Goal: Task Accomplishment & Management: Manage account settings

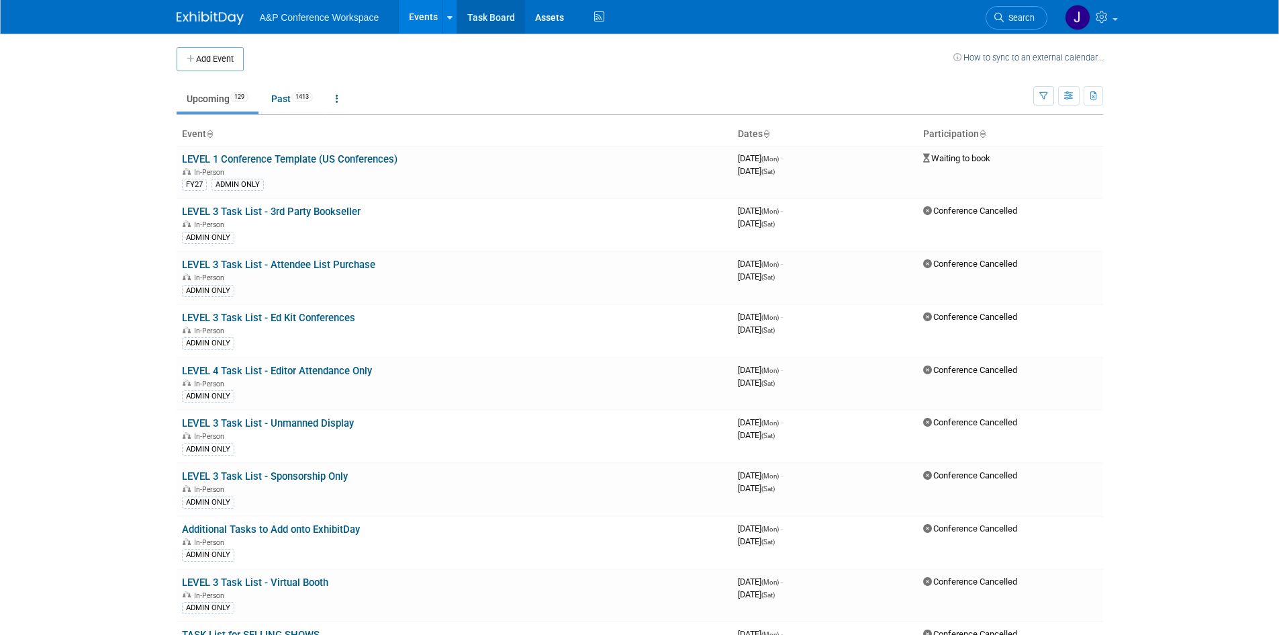
click at [496, 18] on link "Task Board" at bounding box center [491, 17] width 68 height 34
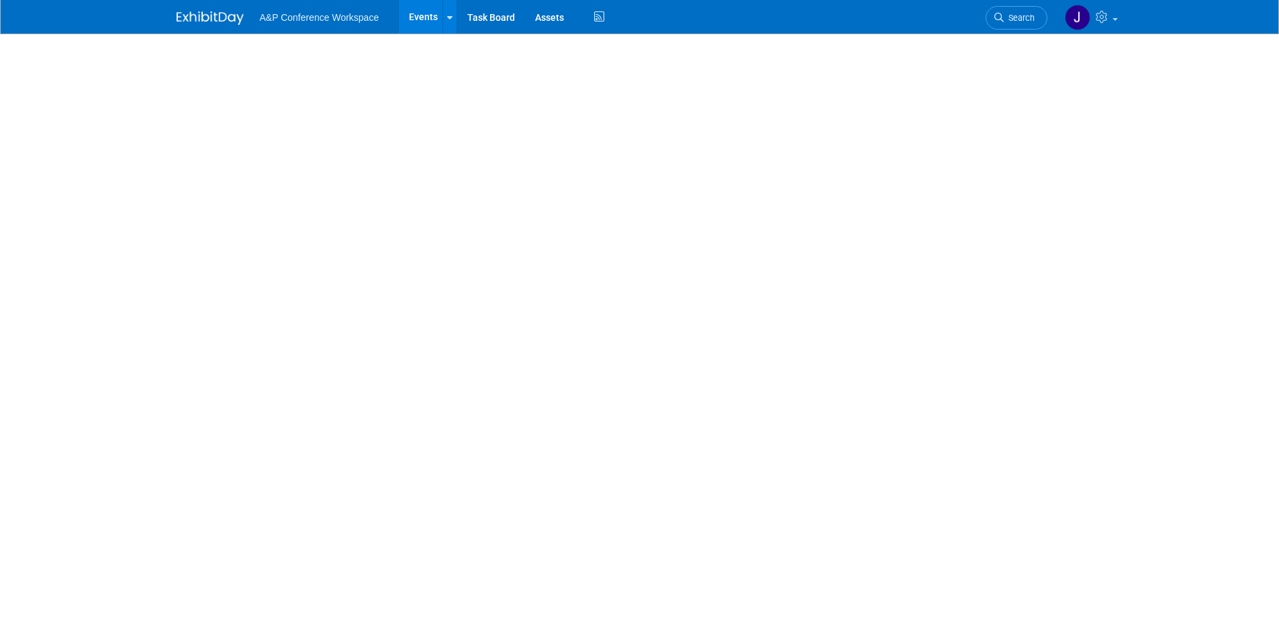
select select "Annual"
select select "Level 2"
select select "In-Person Booth"
select select "Psychology"
select select "Bloomsbury Academic"
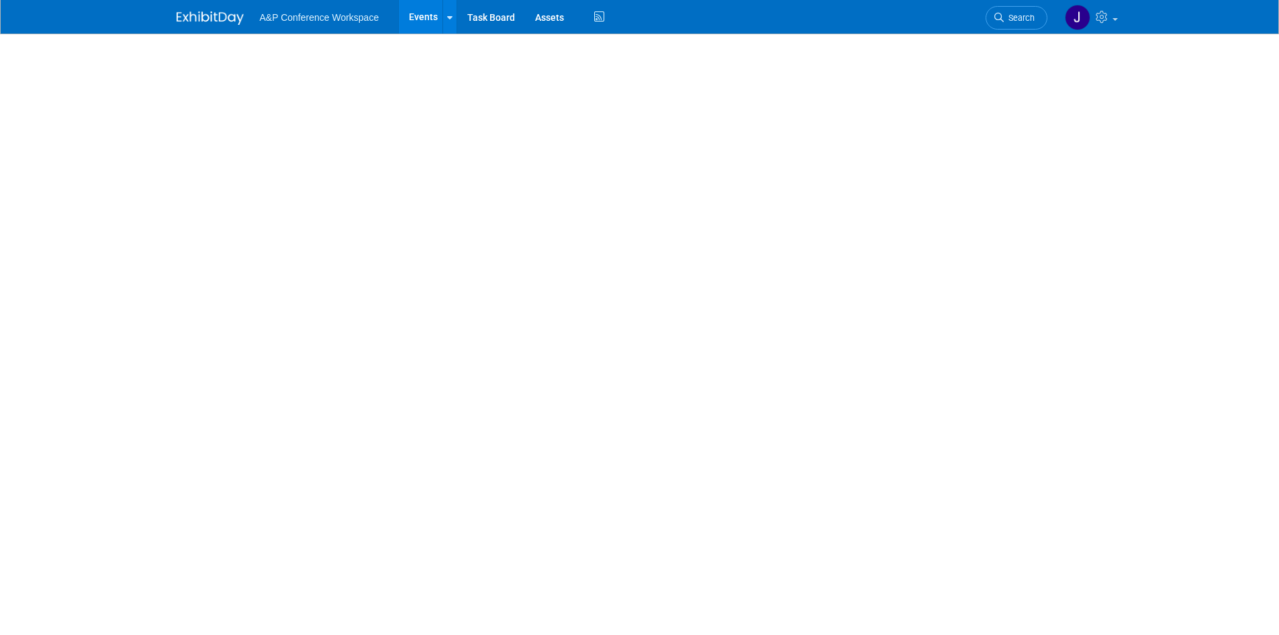
select select "[PERSON_NAME]"
select select "Helen Jackson"
select select "Networking/Commissioning"
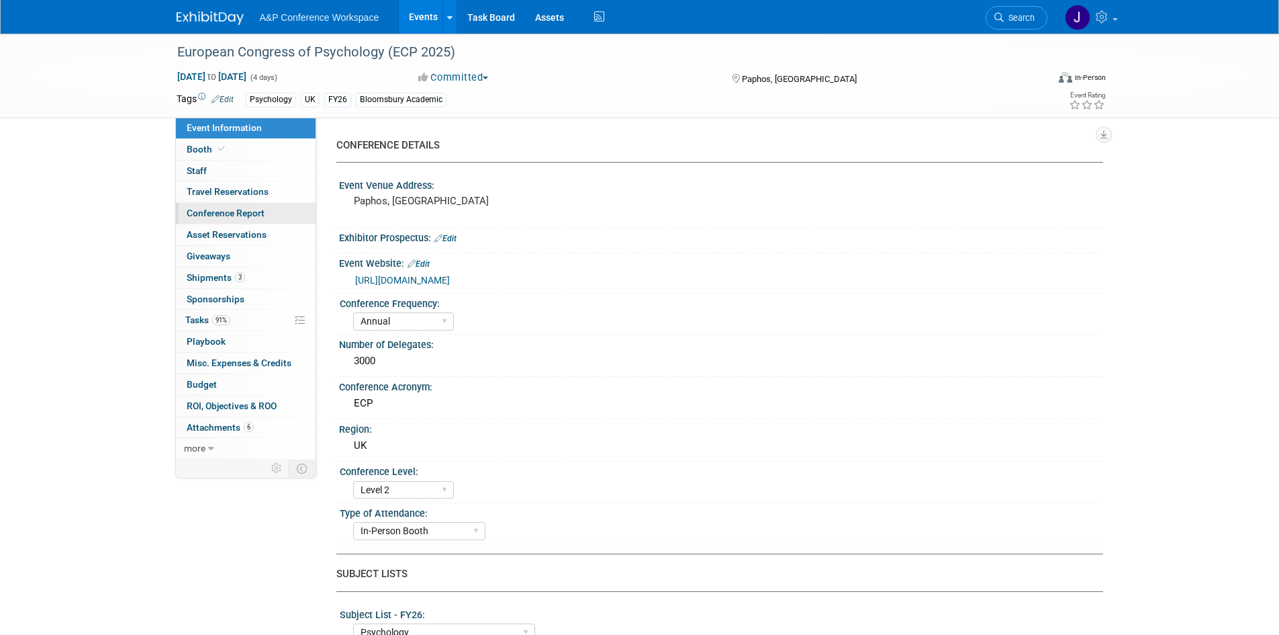
click at [236, 213] on span "Conference Report" at bounding box center [226, 212] width 78 height 11
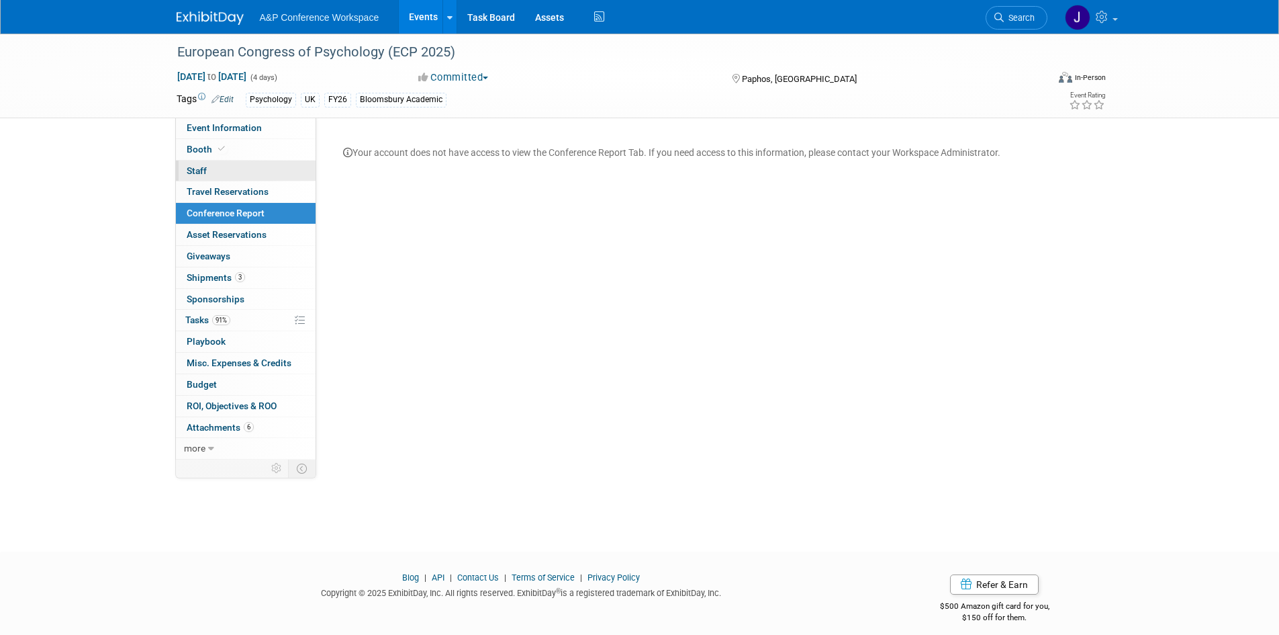
click at [200, 174] on span "Staff 0" at bounding box center [197, 170] width 20 height 11
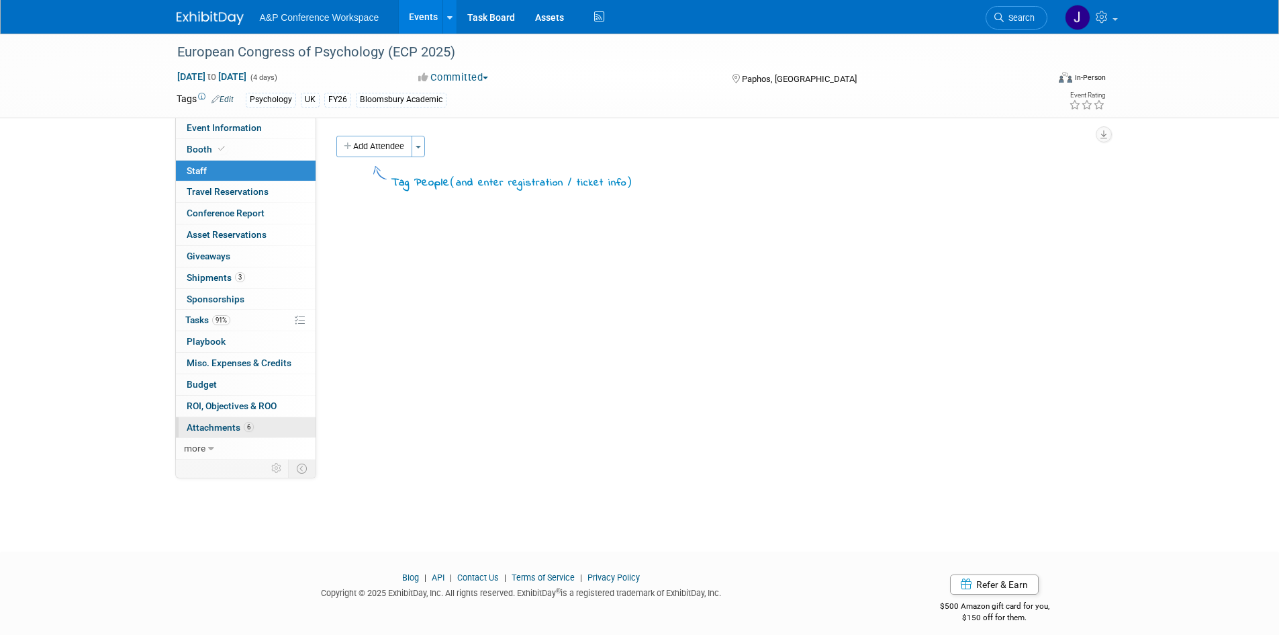
click at [224, 429] on span "Attachments 6" at bounding box center [220, 427] width 67 height 11
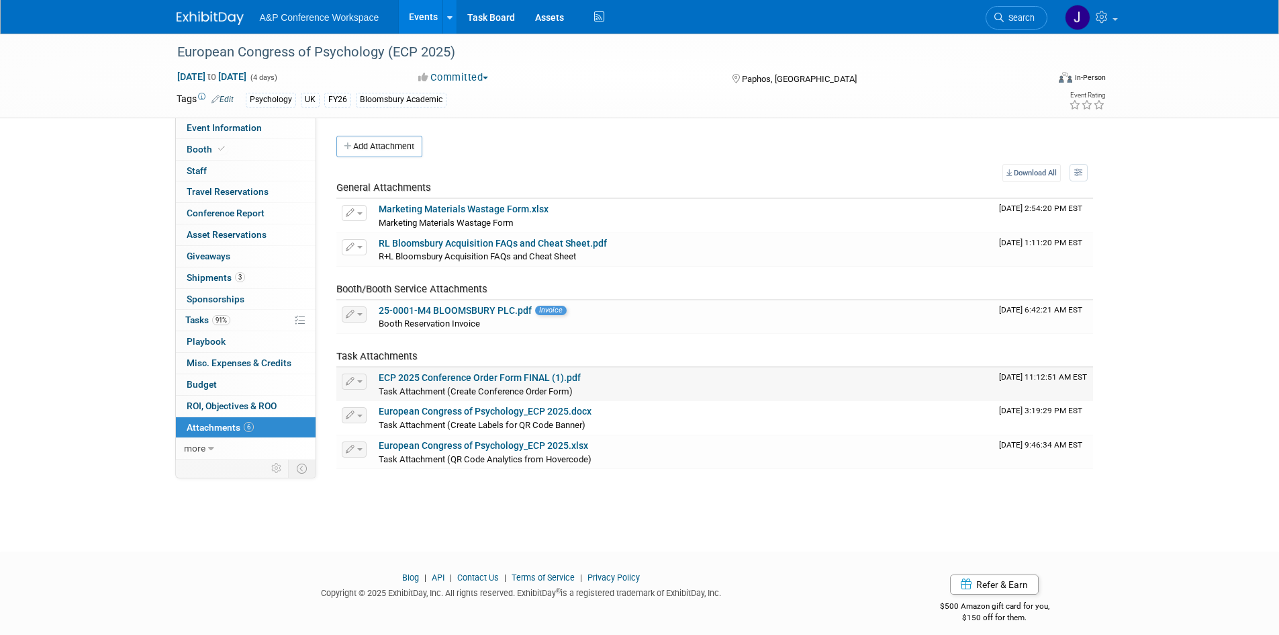
click at [436, 387] on span "Task Attachment (Create Conference Order Form)" at bounding box center [476, 391] width 194 height 10
click at [363, 386] on button "button" at bounding box center [354, 381] width 25 height 16
click at [687, 371] on td "ECP 2025 Conference Order Form FINAL (1).pdf Task Attachment (Create Conference…" at bounding box center [683, 384] width 620 height 34
click at [223, 217] on span "Conference Report" at bounding box center [226, 212] width 78 height 11
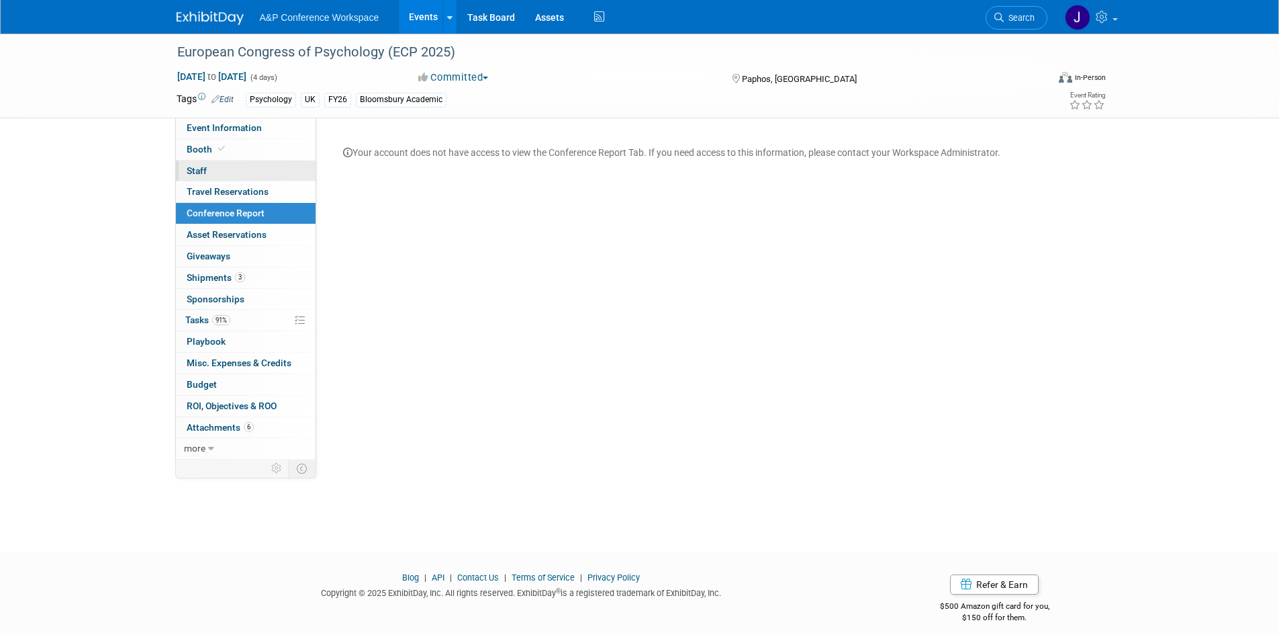
click at [246, 173] on link "0 Staff 0" at bounding box center [246, 170] width 140 height 21
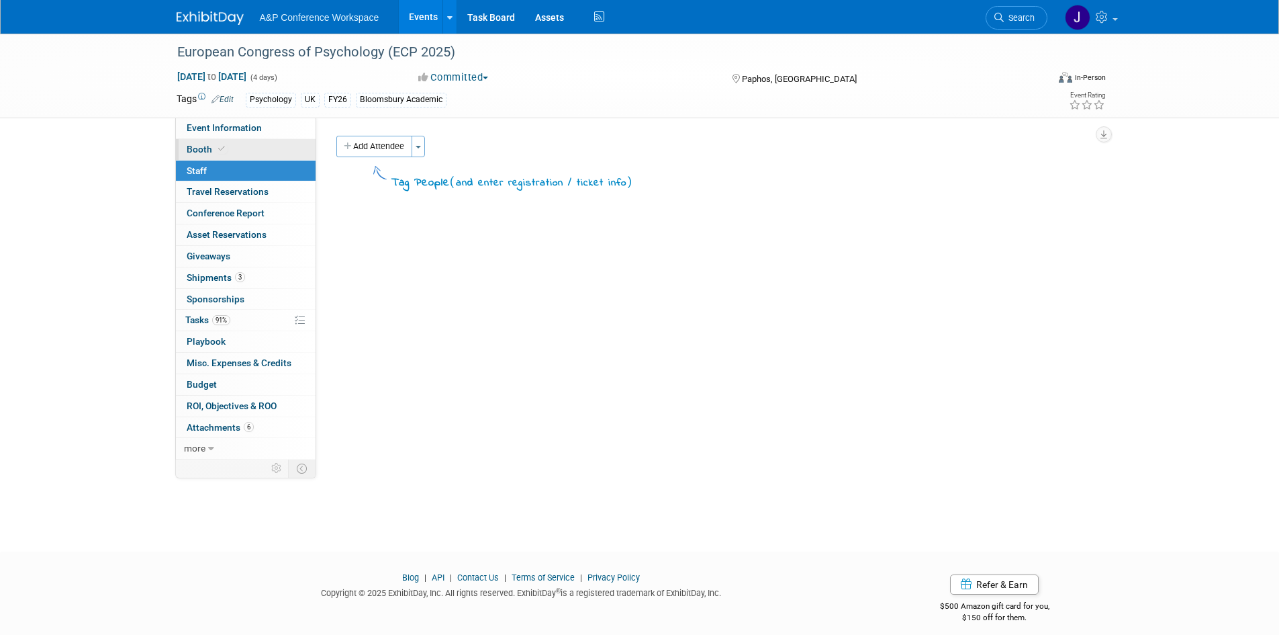
click at [229, 149] on link "Booth" at bounding box center [246, 149] width 140 height 21
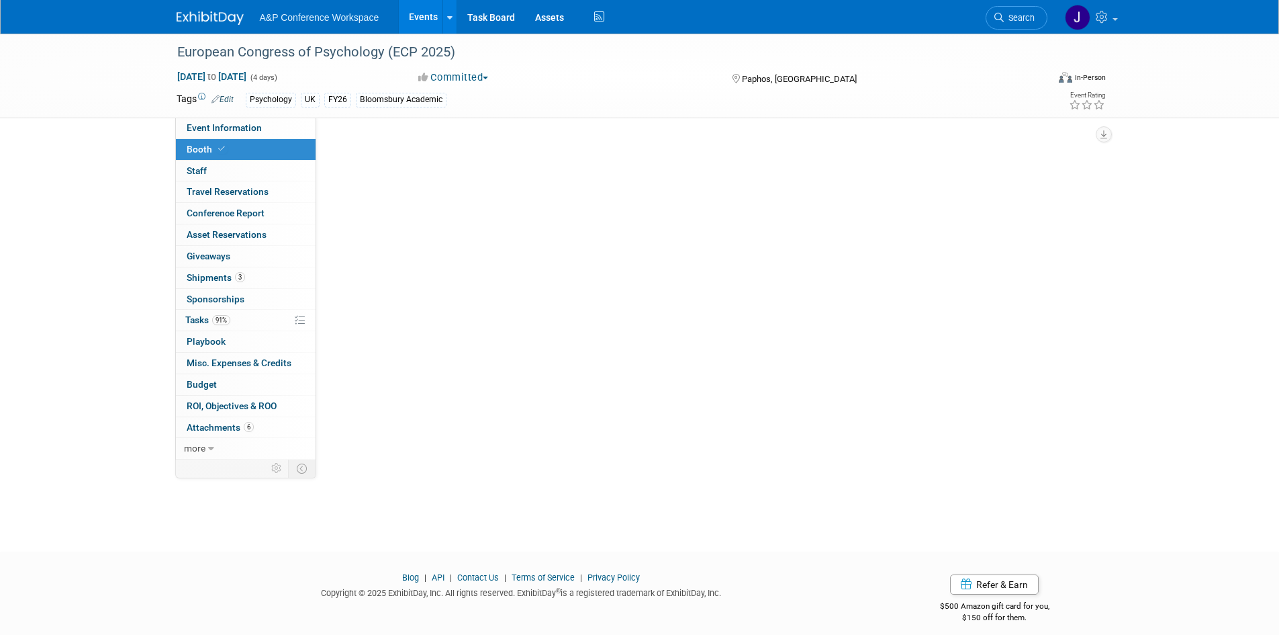
select select "BLRG"
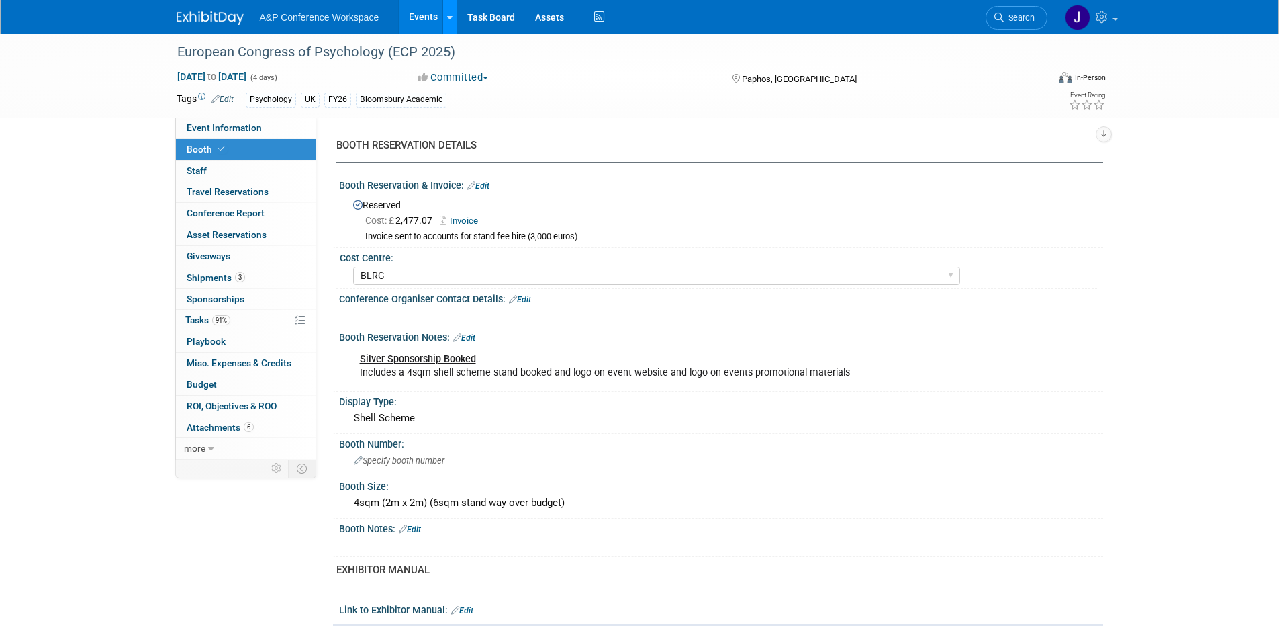
click at [447, 21] on div at bounding box center [449, 16] width 5 height 13
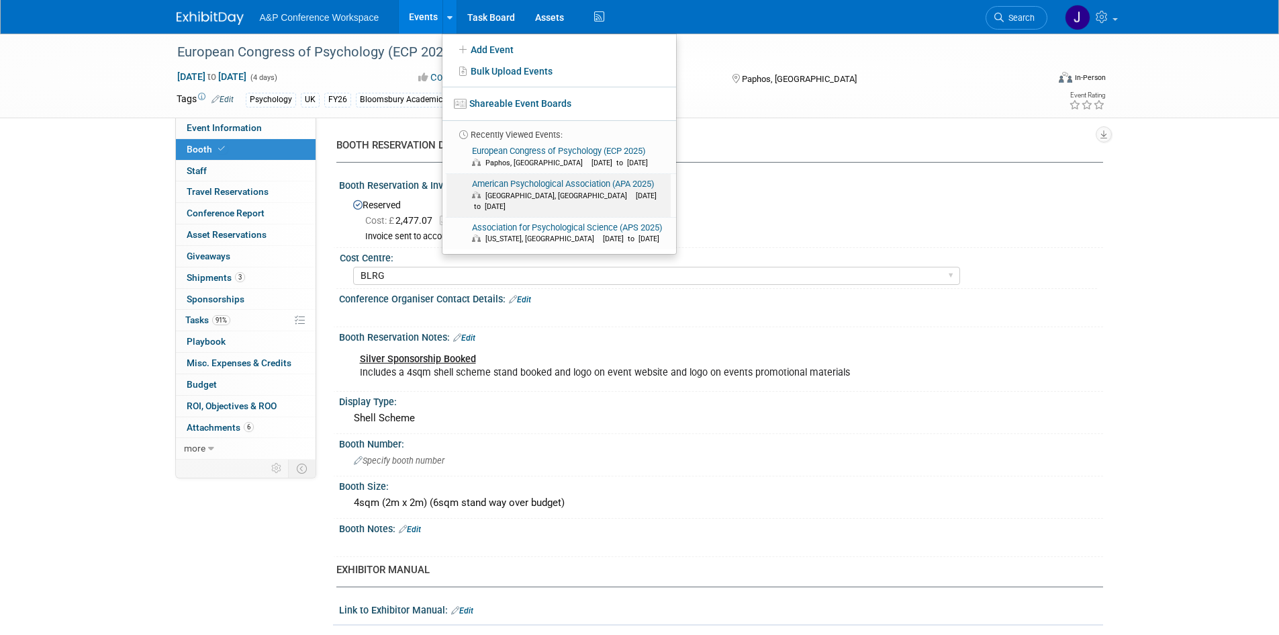
click at [517, 186] on link "American Psychological Association (APA 2025) Denver, CO Aug 7, 2025 to Aug 10,…" at bounding box center [559, 195] width 224 height 43
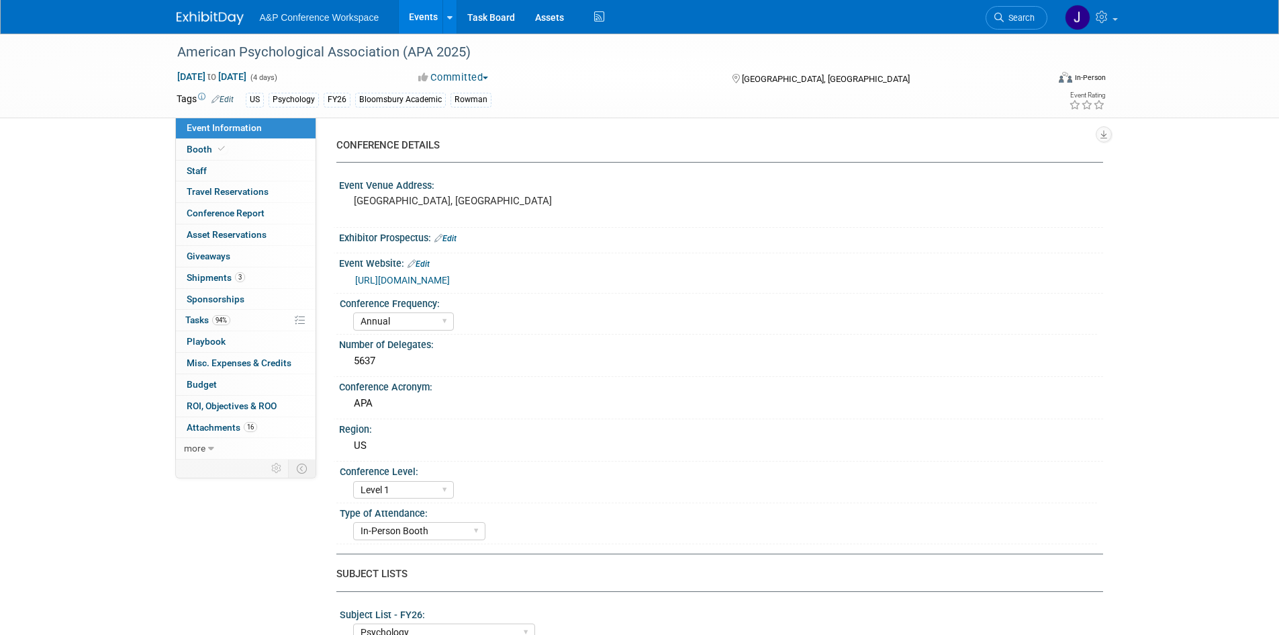
select select "Annual"
select select "Level 1"
select select "In-Person Booth"
select select "Psychology"
select select "Bloomsbury Academic"
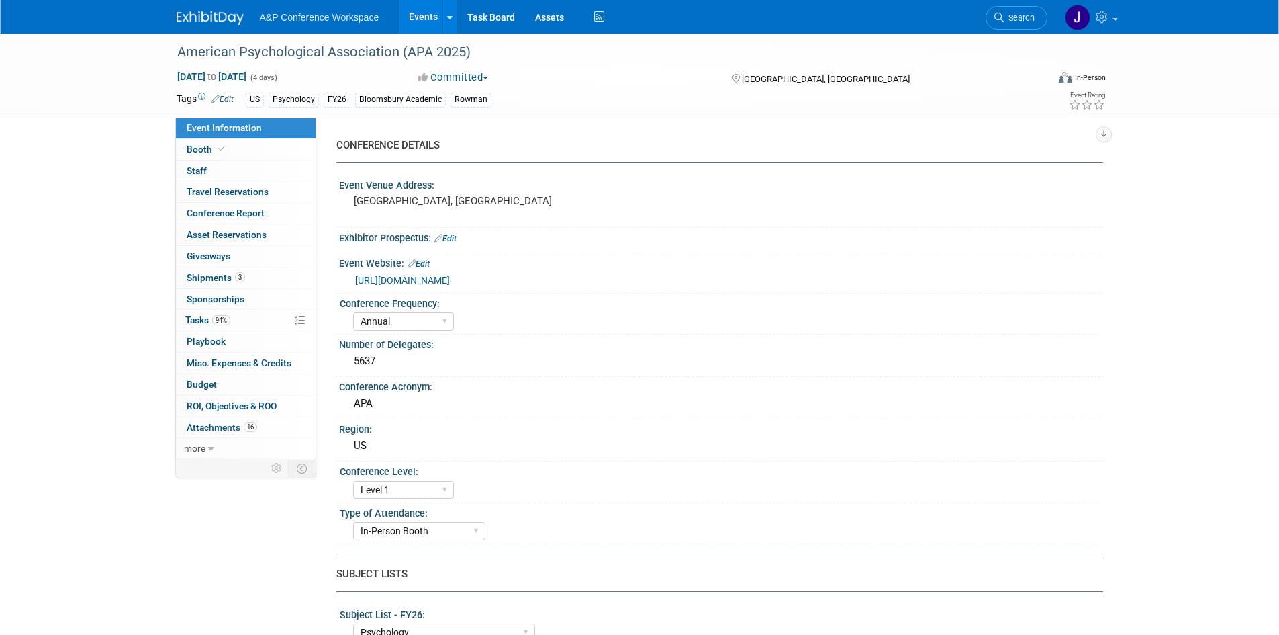
select select "Amanda Oney"
select select "Helen Jackson"
select select "Amy Suratia"
select select "Networking/Commissioning"
click at [250, 218] on span "Conference Report" at bounding box center [226, 212] width 78 height 11
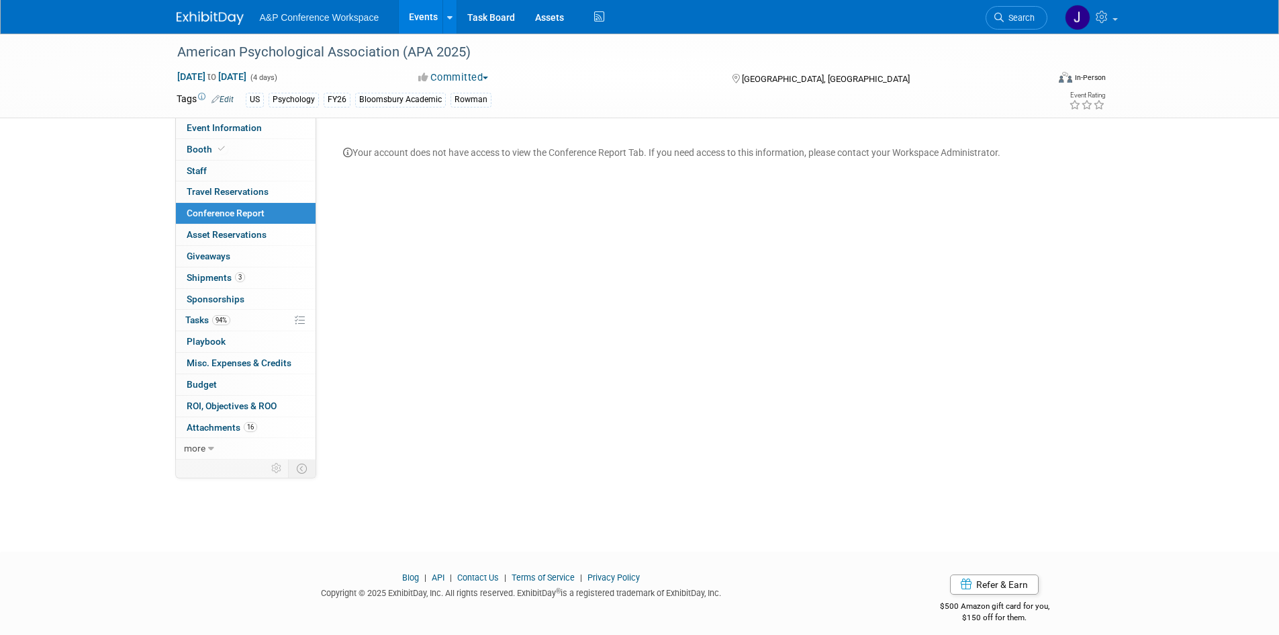
drag, startPoint x: 629, startPoint y: 375, endPoint x: 649, endPoint y: 506, distance: 133.2
click at [629, 375] on div "CONFERENCE DETAILS Event Venue Address: Denver, CO Exhibitor Prospectus: Edit E…" at bounding box center [709, 289] width 787 height 342
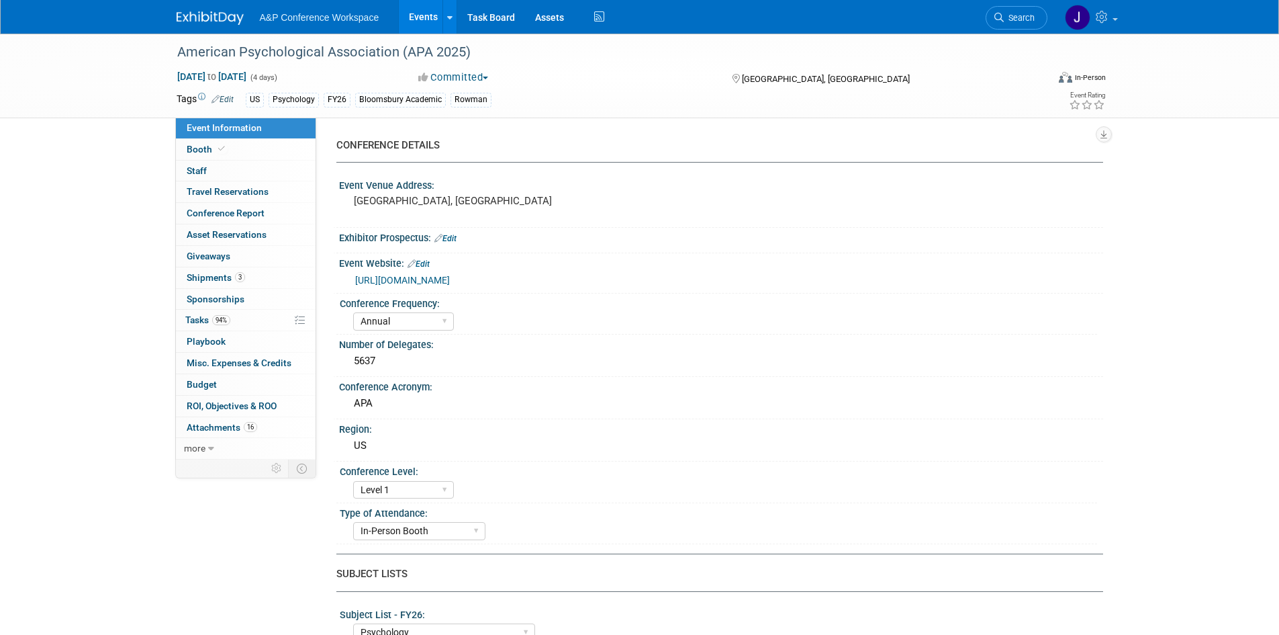
select select "Annual"
select select "Level 1"
select select "In-Person Booth"
select select "Psychology"
select select "Bloomsbury Academic"
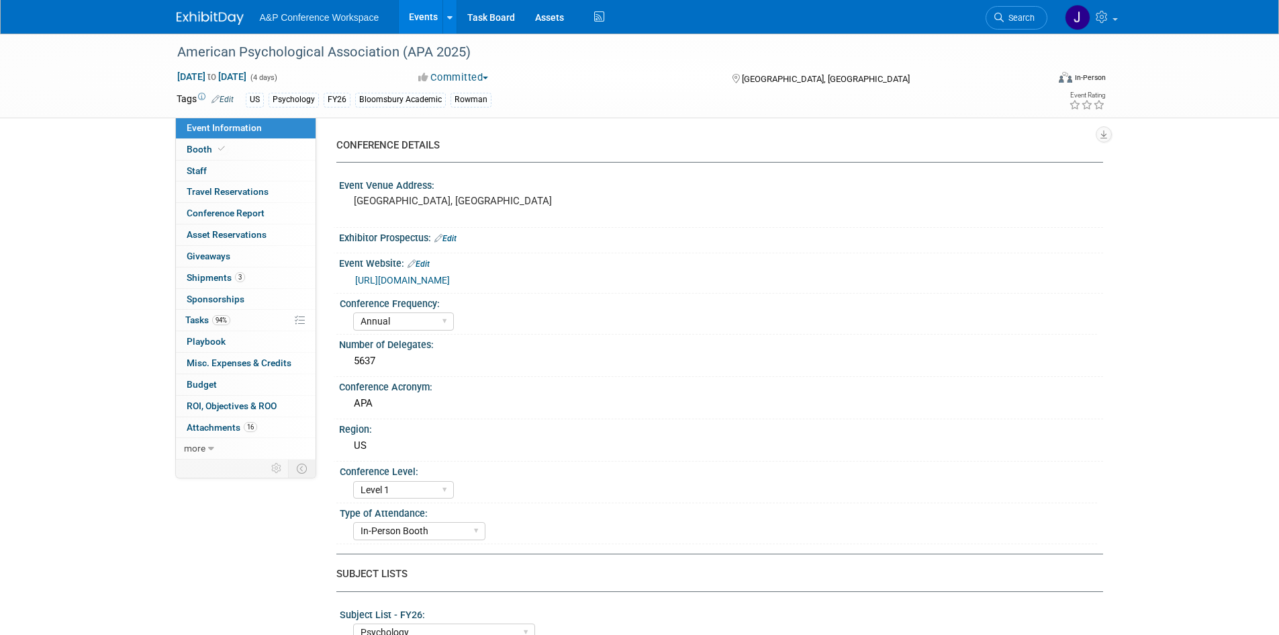
select select "Amanda Oney"
select select "Helen Jackson"
select select "Amy Suratia"
select select "Networking/Commissioning"
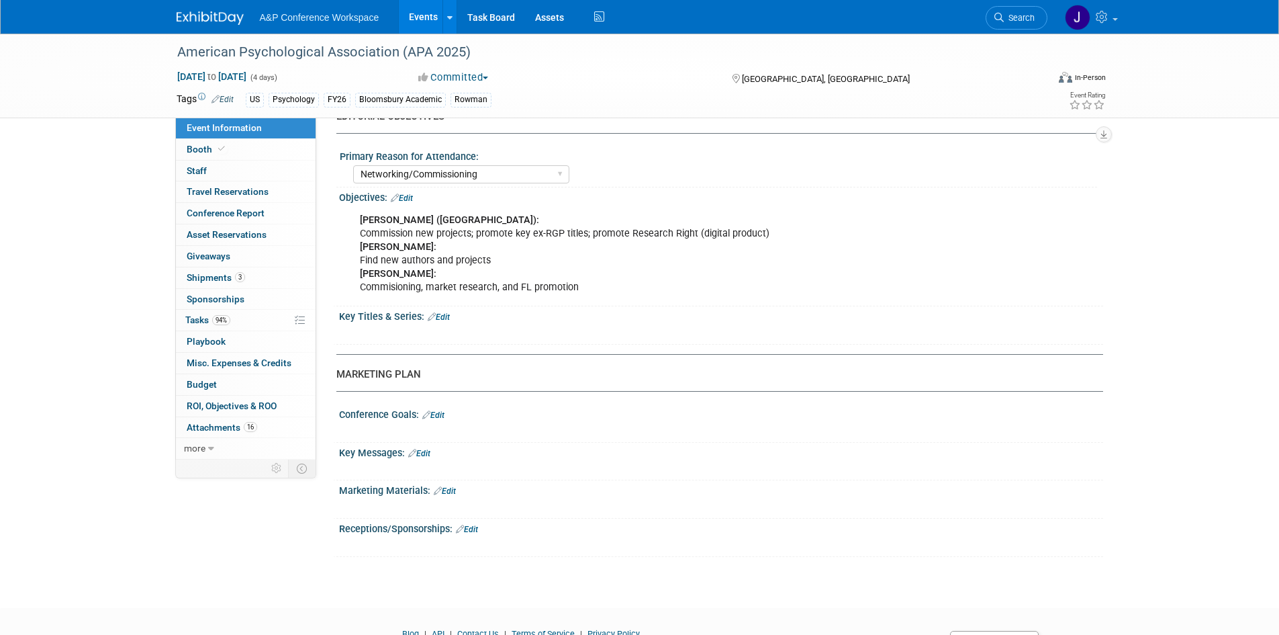
scroll to position [1195, 0]
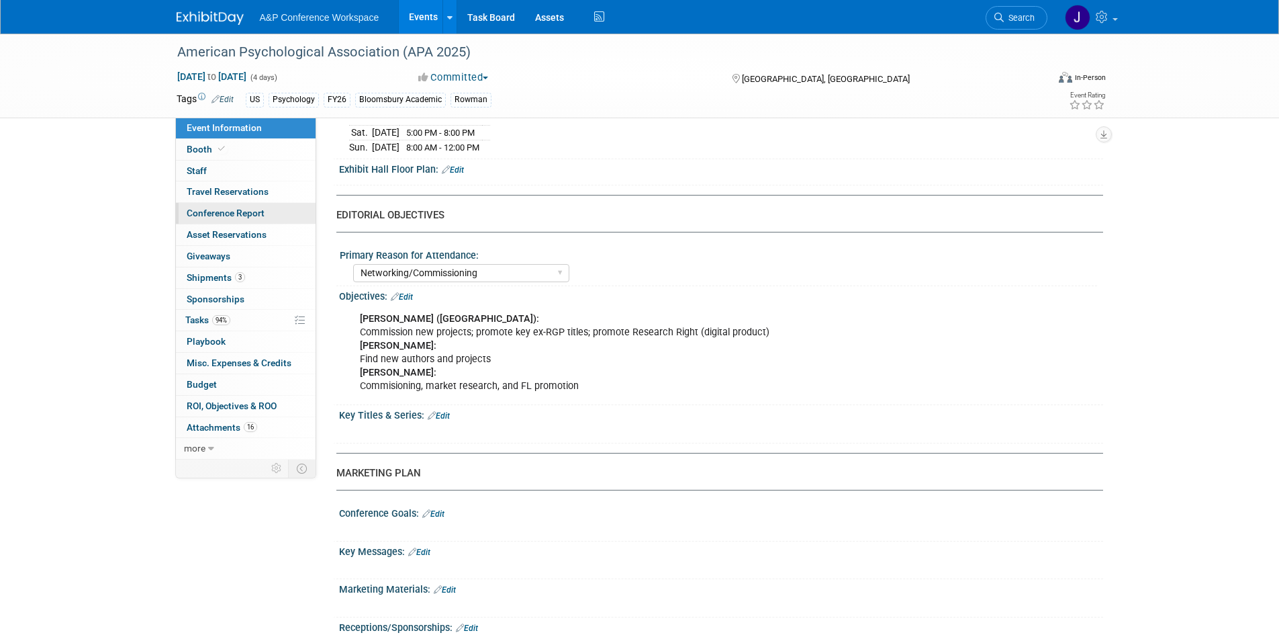
drag, startPoint x: 222, startPoint y: 205, endPoint x: 237, endPoint y: 208, distance: 15.0
click at [222, 205] on link "Conference Report" at bounding box center [246, 213] width 140 height 21
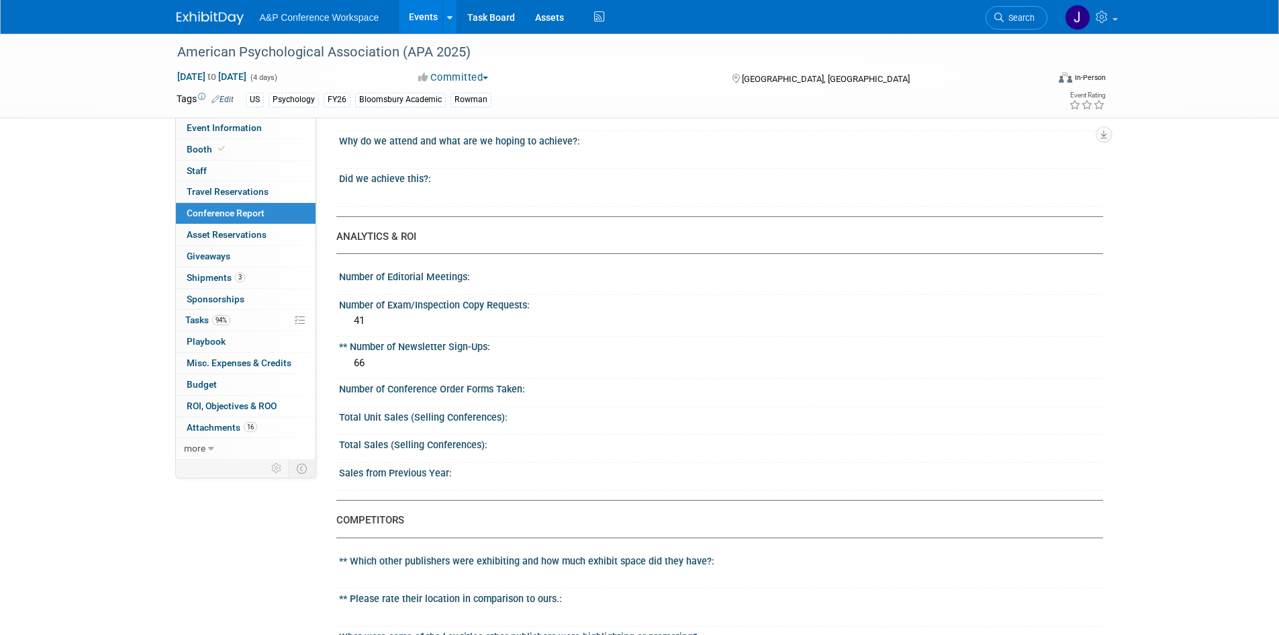
scroll to position [0, 0]
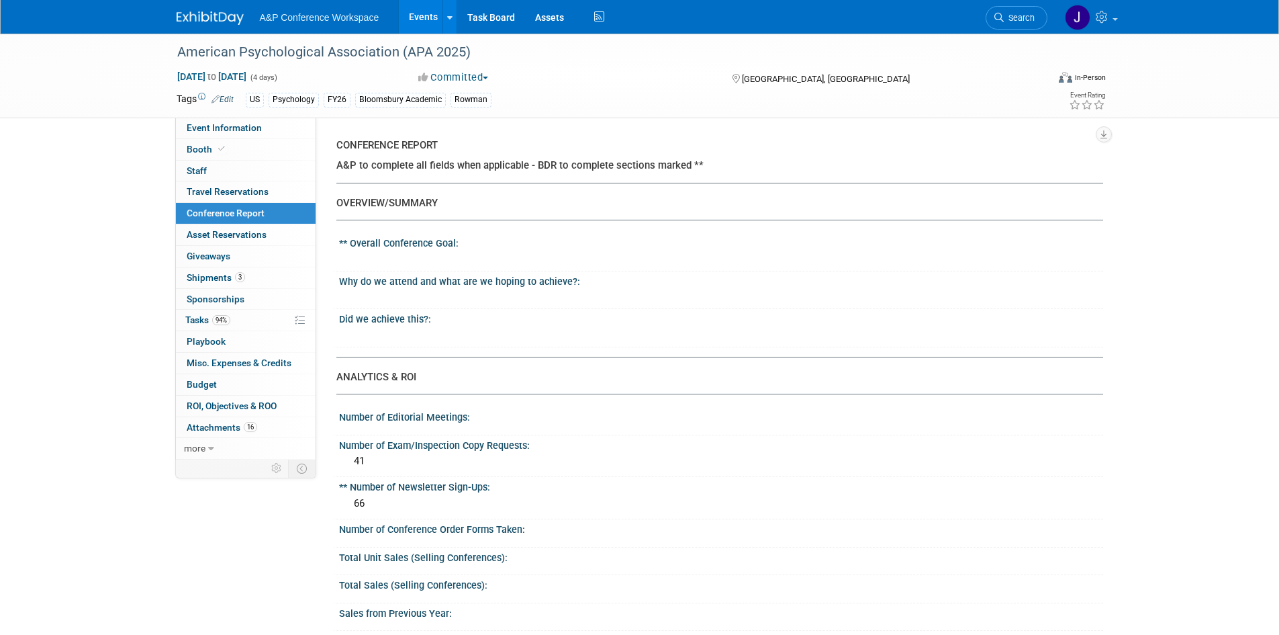
click at [432, 324] on div "Did we achieve this?:" at bounding box center [721, 317] width 764 height 17
drag, startPoint x: 254, startPoint y: 208, endPoint x: 602, endPoint y: 268, distance: 352.9
click at [602, 268] on div "** Overall Conference Goal: X" at bounding box center [718, 252] width 770 height 38
click at [426, 249] on div "X" at bounding box center [716, 252] width 754 height 7
click at [370, 407] on div "Number of Editorial Meetings:" at bounding box center [721, 415] width 764 height 17
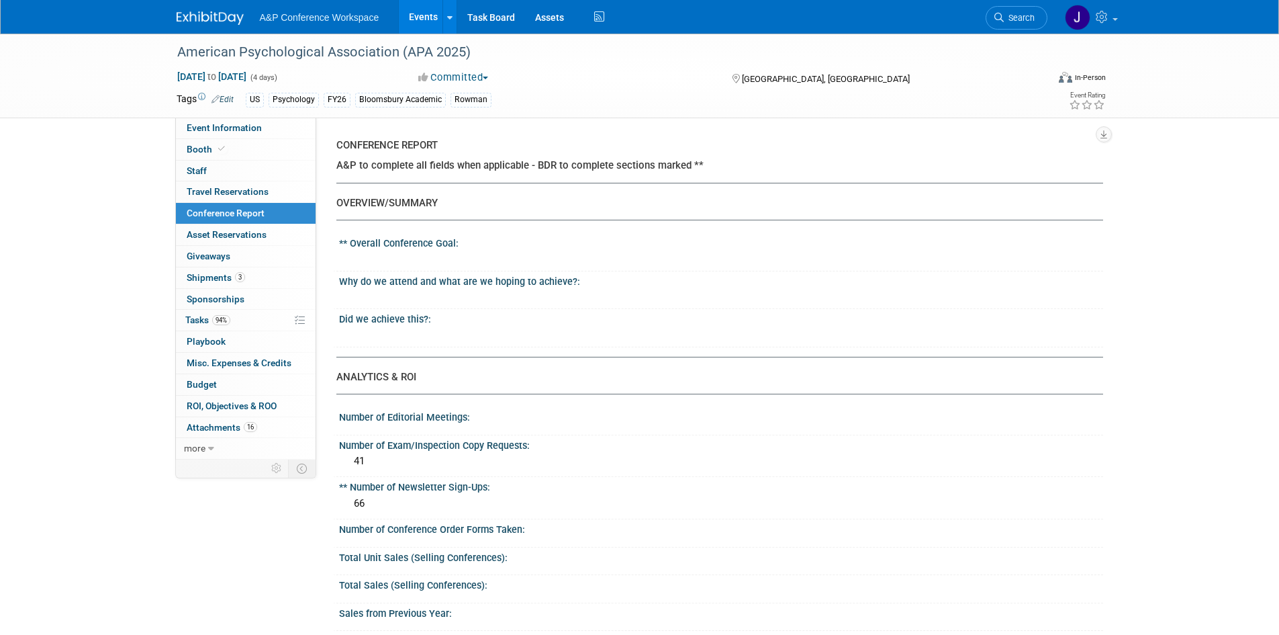
click at [385, 428] on div at bounding box center [721, 426] width 744 height 7
click at [387, 442] on div "Number of Exam/Inspection Copy Requests:" at bounding box center [721, 443] width 764 height 17
click at [379, 456] on div "41" at bounding box center [721, 461] width 744 height 21
click at [364, 496] on div "66" at bounding box center [721, 503] width 744 height 21
click at [357, 512] on div "66" at bounding box center [721, 503] width 744 height 21
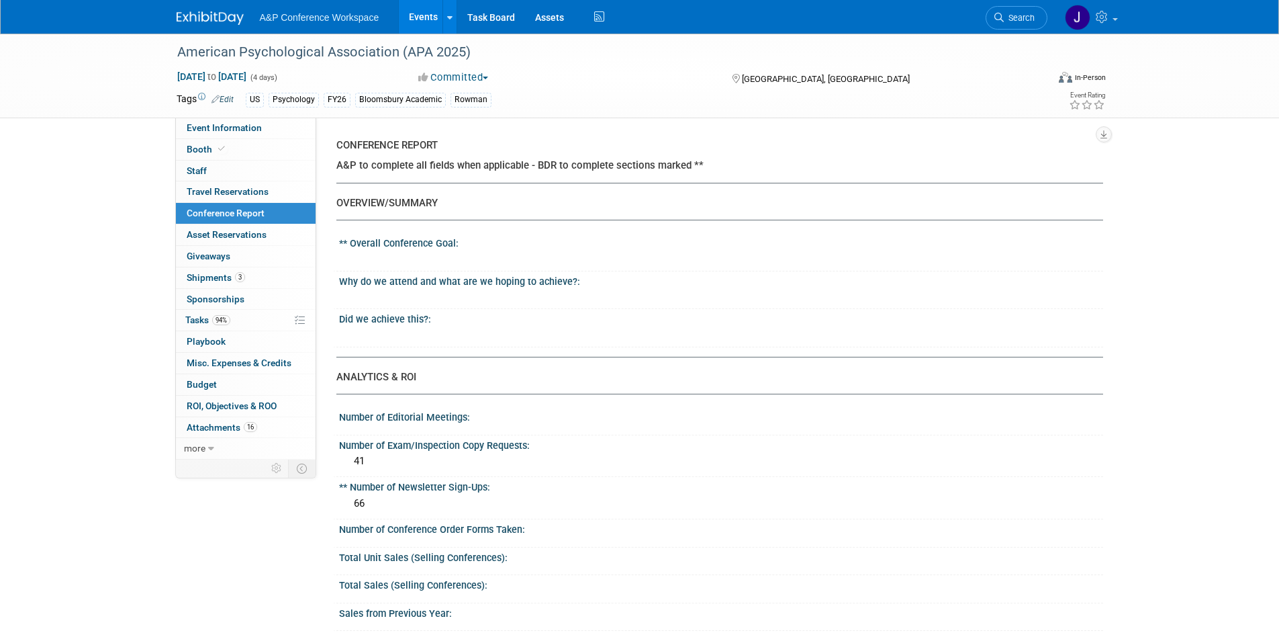
click at [369, 541] on div at bounding box center [721, 538] width 744 height 7
click at [1121, 15] on link at bounding box center [1091, 17] width 66 height 34
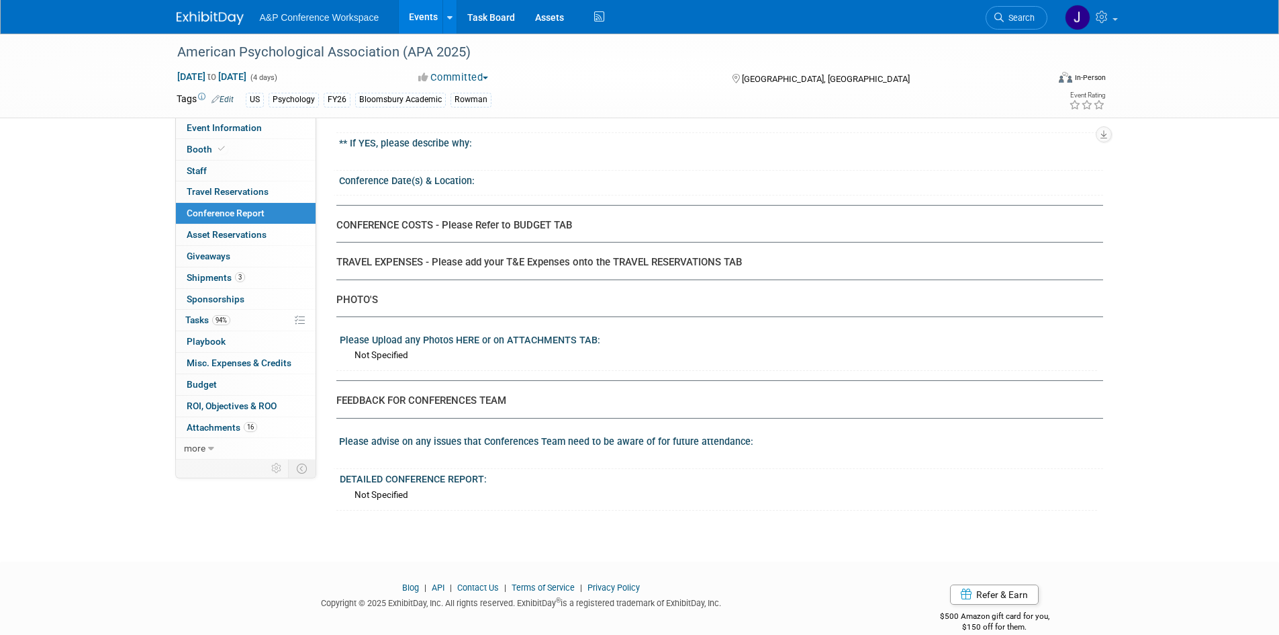
scroll to position [2546, 0]
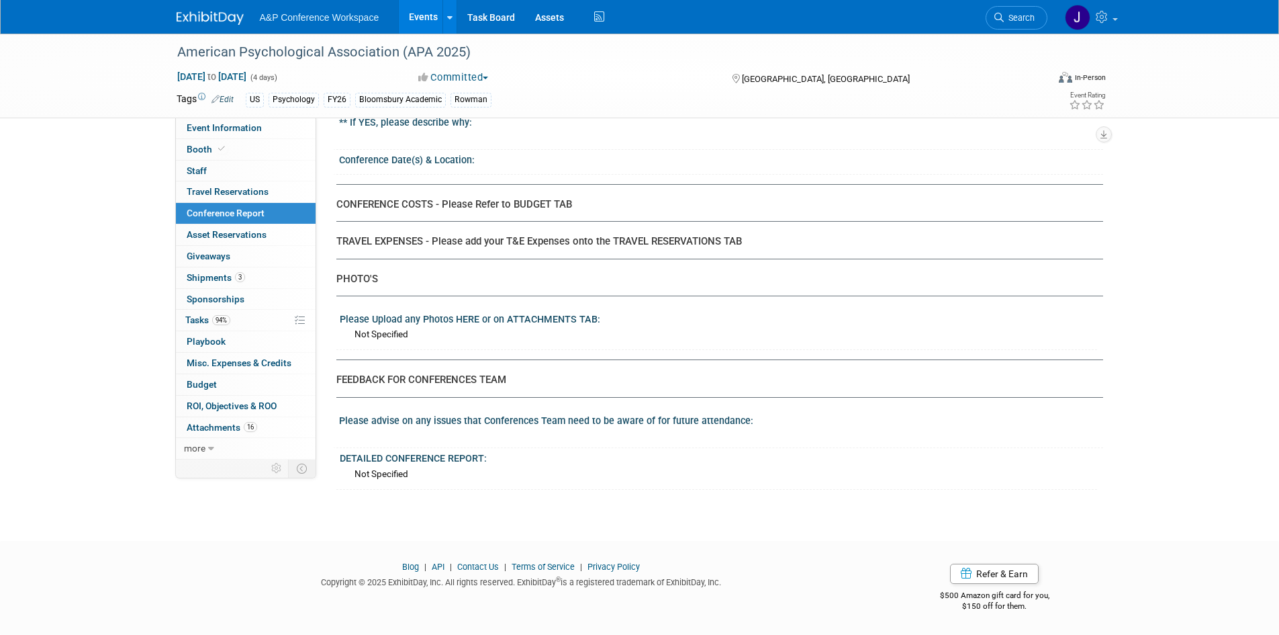
click at [361, 452] on div "DETAILED CONFERENCE REPORT:" at bounding box center [718, 456] width 757 height 17
click at [376, 469] on div "Not Specified" at bounding box center [724, 473] width 738 height 13
click at [379, 473] on div "Not Specified" at bounding box center [724, 473] width 738 height 13
click at [393, 420] on div "Please advise on any issues that Conferences Team need to be aware of for futur…" at bounding box center [721, 418] width 764 height 17
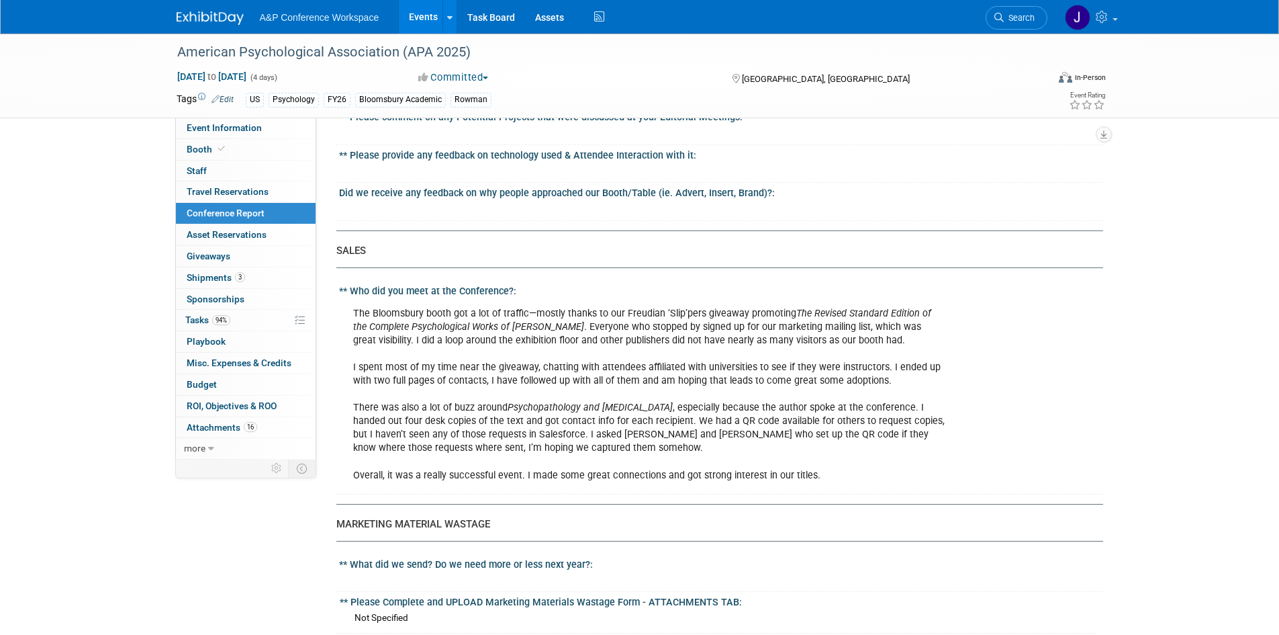
scroll to position [1766, 0]
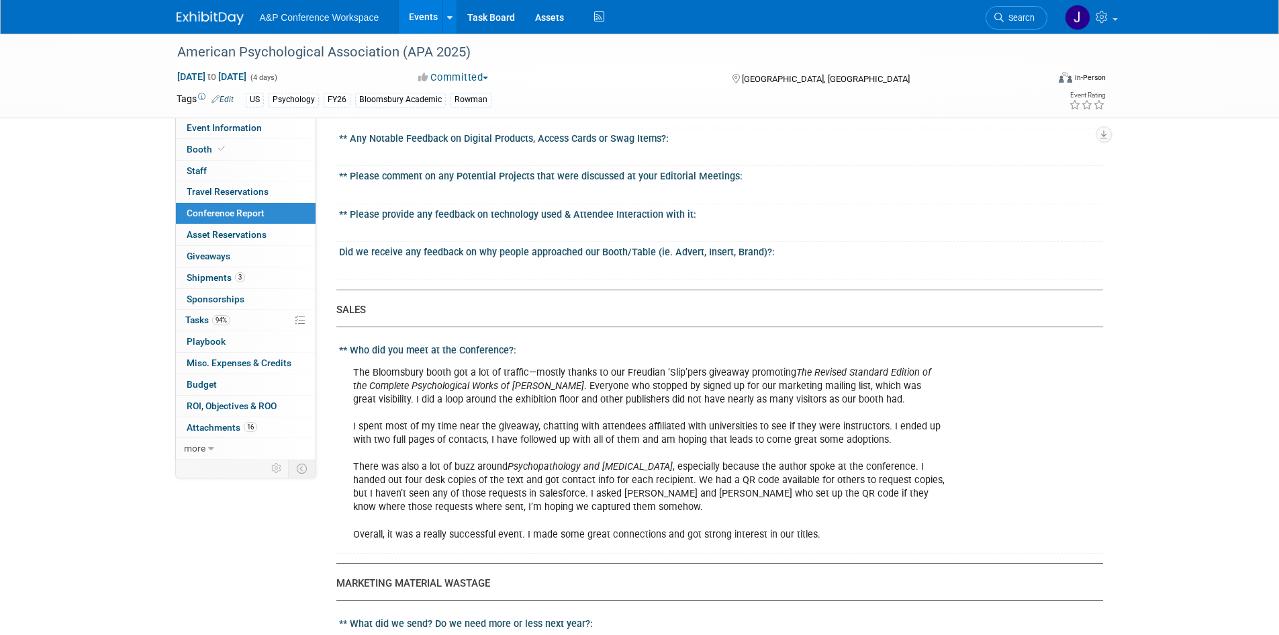
click at [241, 209] on span "Conference Report" at bounding box center [226, 212] width 78 height 11
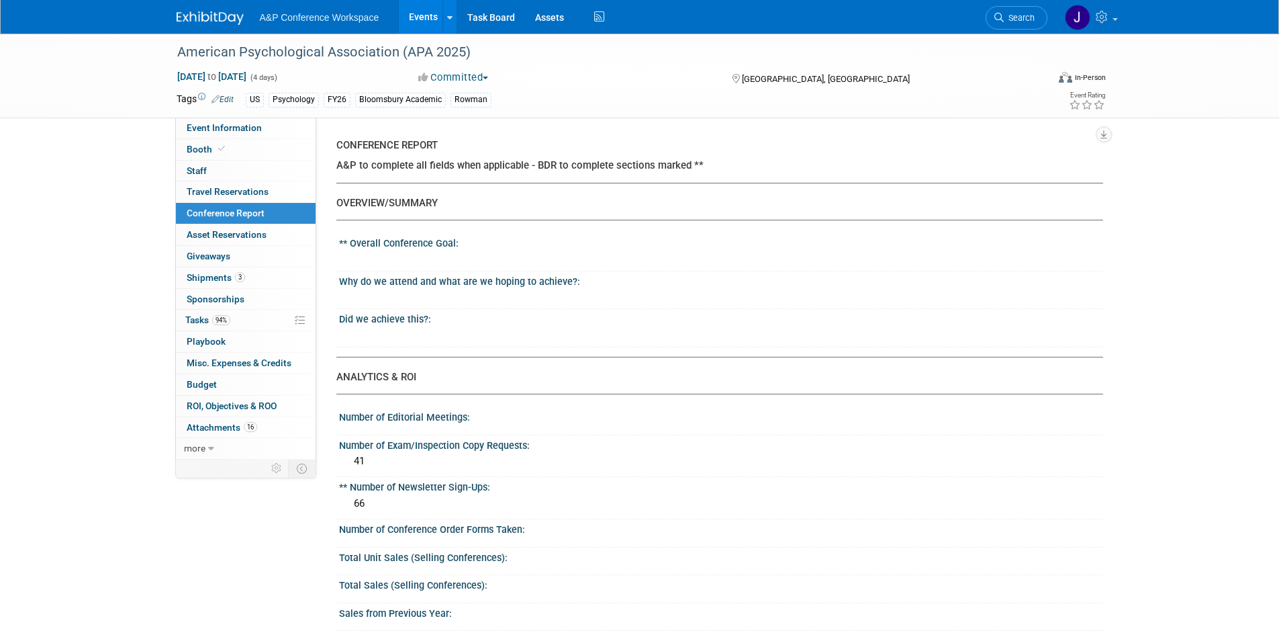
drag, startPoint x: 241, startPoint y: 209, endPoint x: 508, endPoint y: 310, distance: 285.2
click at [508, 310] on div "Did we achieve this?:" at bounding box center [721, 317] width 764 height 17
click at [370, 416] on div "Number of Editorial Meetings:" at bounding box center [721, 415] width 764 height 17
click at [357, 481] on div "** Number of Newsletter Sign-Ups:" at bounding box center [721, 485] width 764 height 17
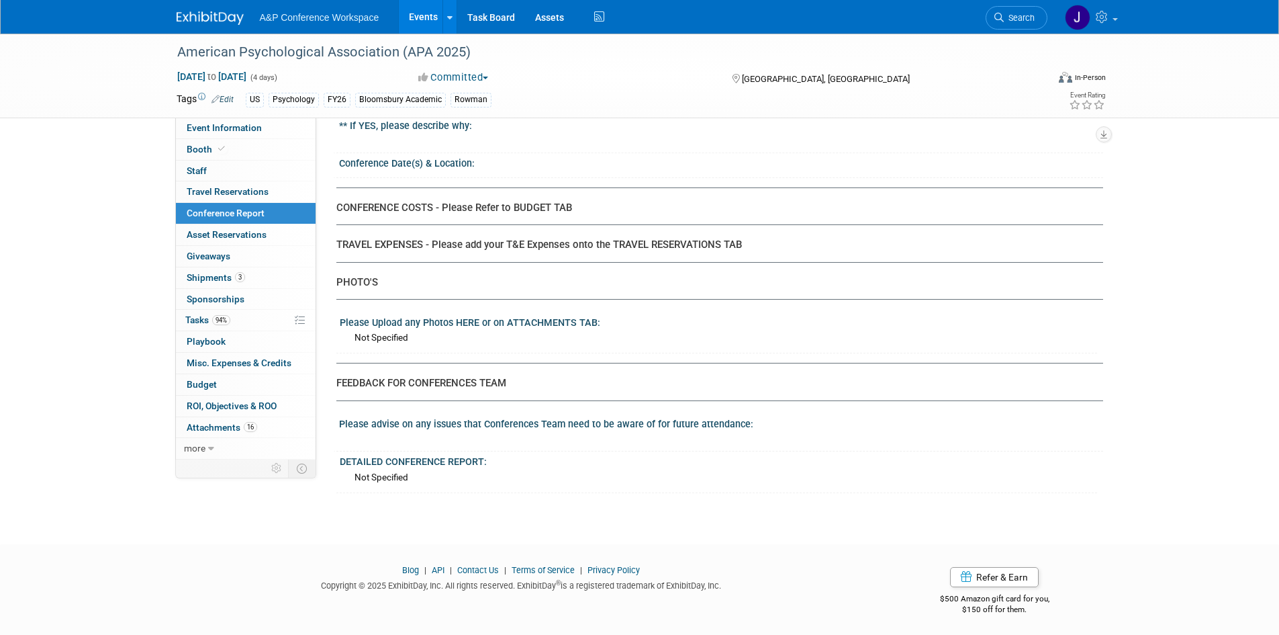
scroll to position [2546, 0]
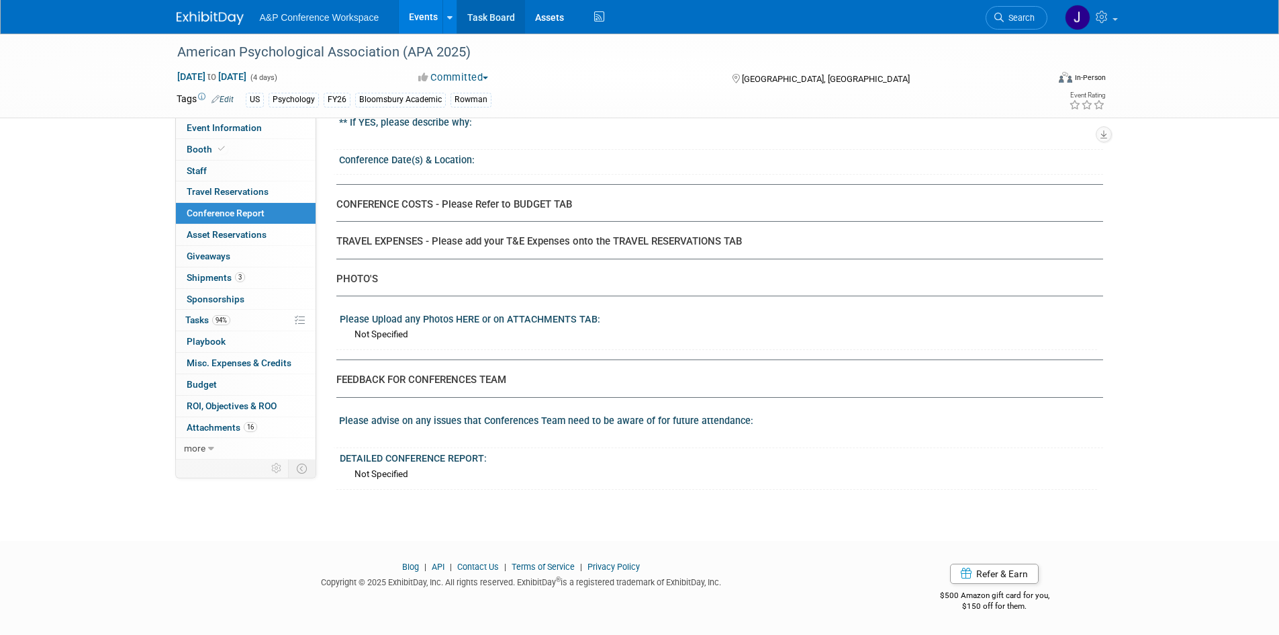
click at [504, 12] on link "Task Board" at bounding box center [491, 17] width 68 height 34
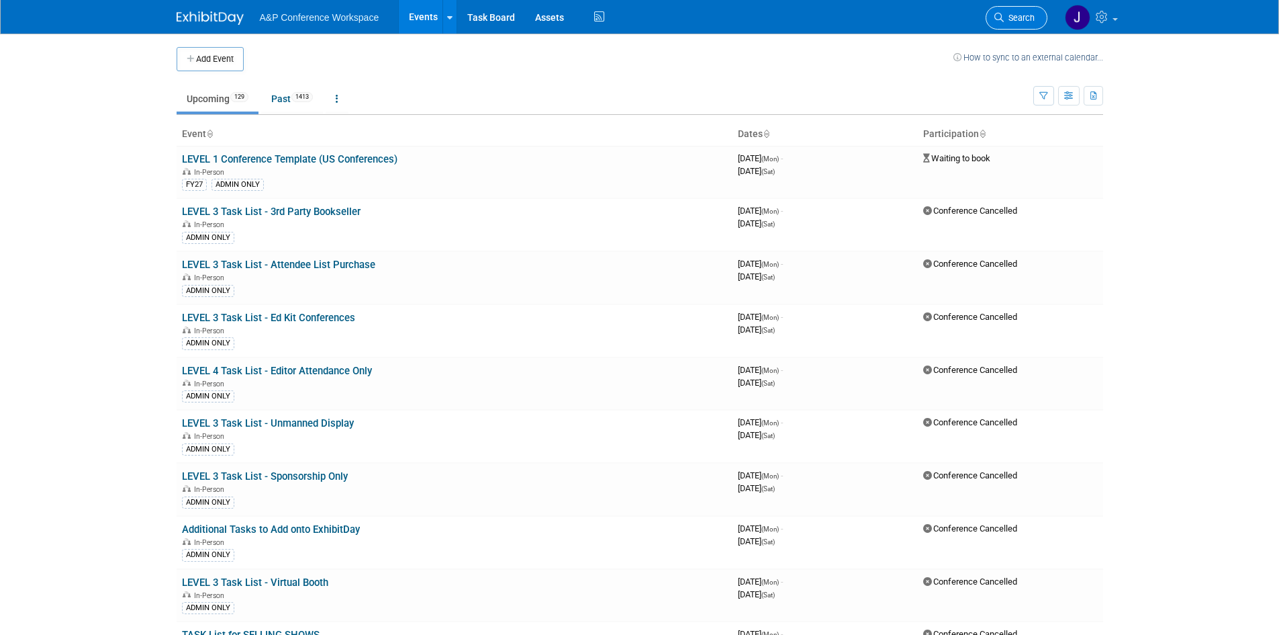
click at [1013, 21] on span "Search" at bounding box center [1019, 18] width 31 height 10
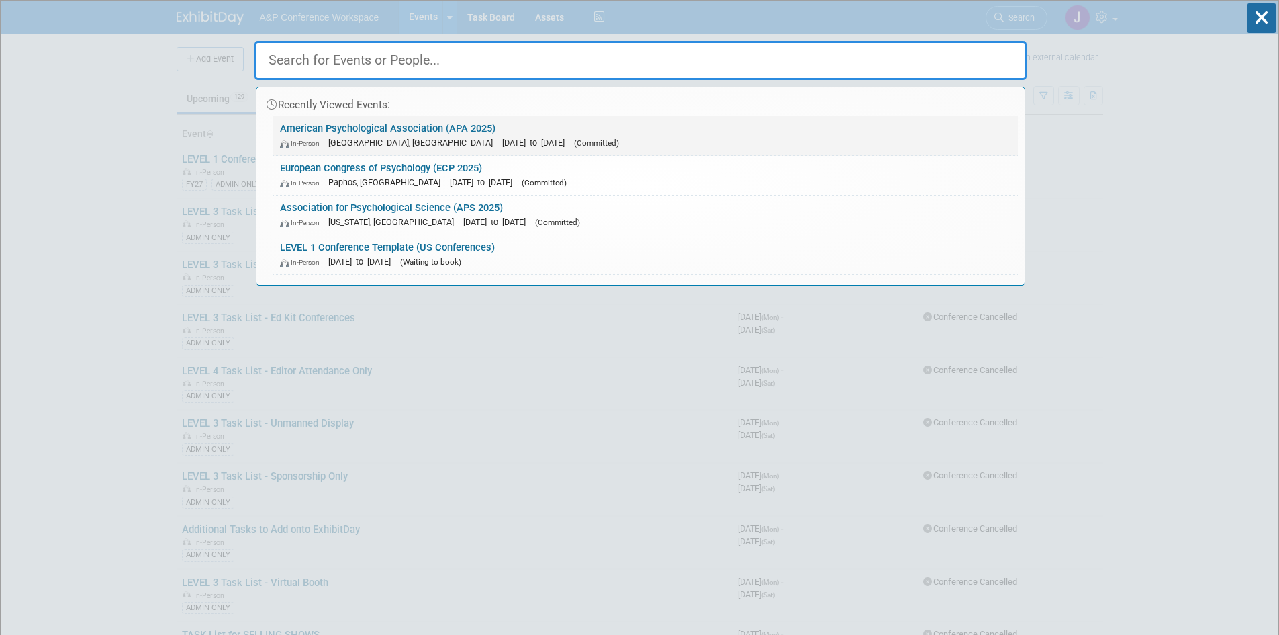
click at [429, 129] on link "American Psychological Association (APA 2025) In-Person [GEOGRAPHIC_DATA], [GEO…" at bounding box center [645, 135] width 745 height 39
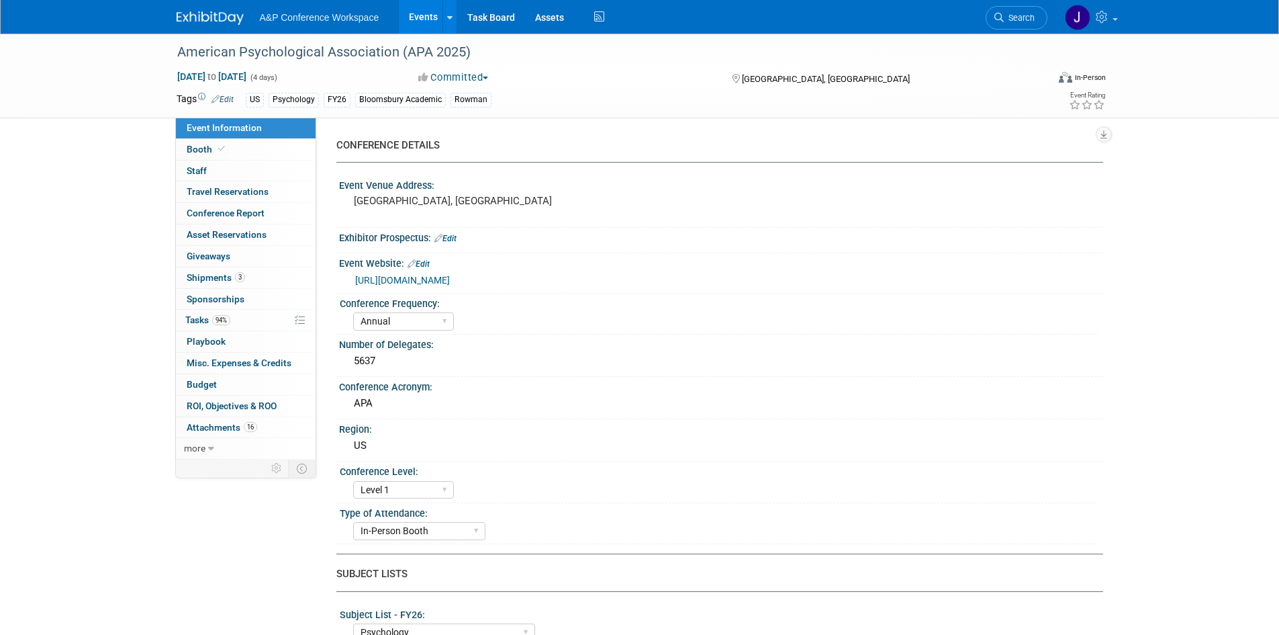
select select "Annual"
select select "Level 1"
select select "In-Person Booth"
select select "Psychology"
select select "Bloomsbury Academic"
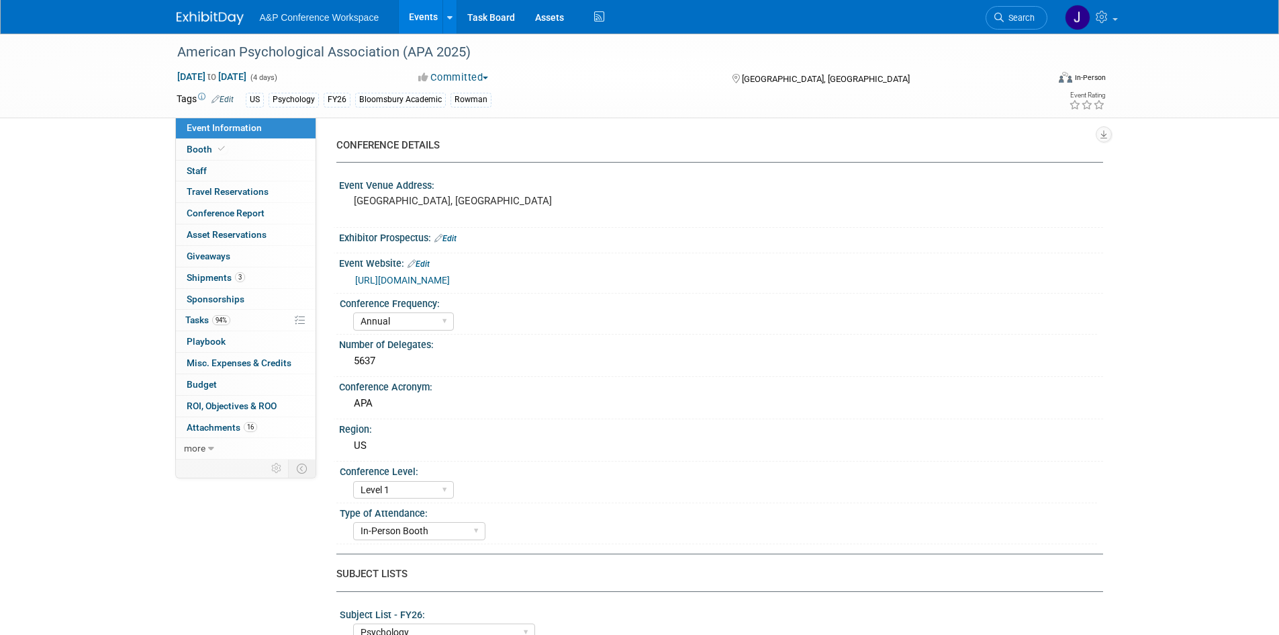
select select "[PERSON_NAME]"
select select "Networking/Commissioning"
click at [210, 205] on link "Conference Report" at bounding box center [246, 213] width 140 height 21
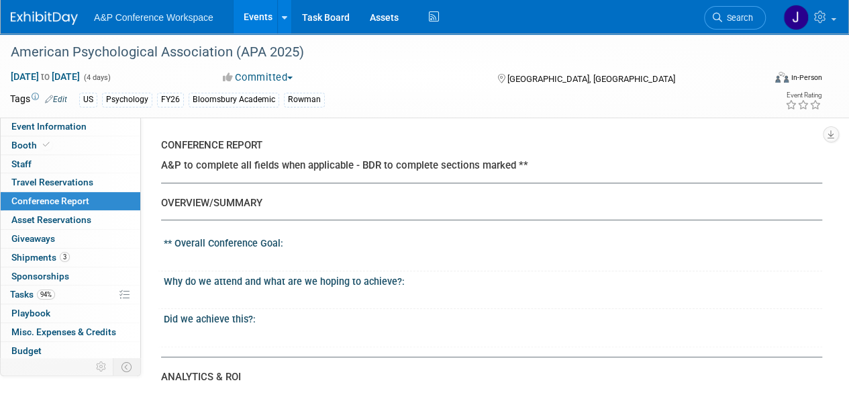
click at [60, 99] on link "Edit" at bounding box center [56, 99] width 22 height 9
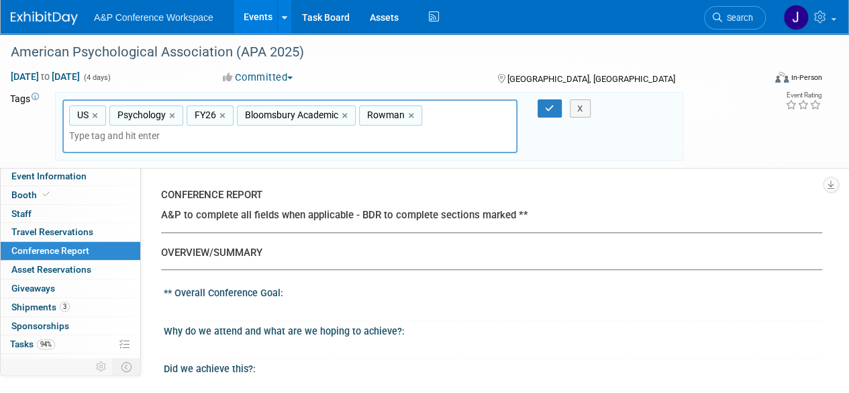
click at [686, 181] on div "CONFERENCE DETAILS Event Venue Address: Denver, CO Exhibitor Prospectus: Edit E…" at bounding box center [482, 314] width 682 height 295
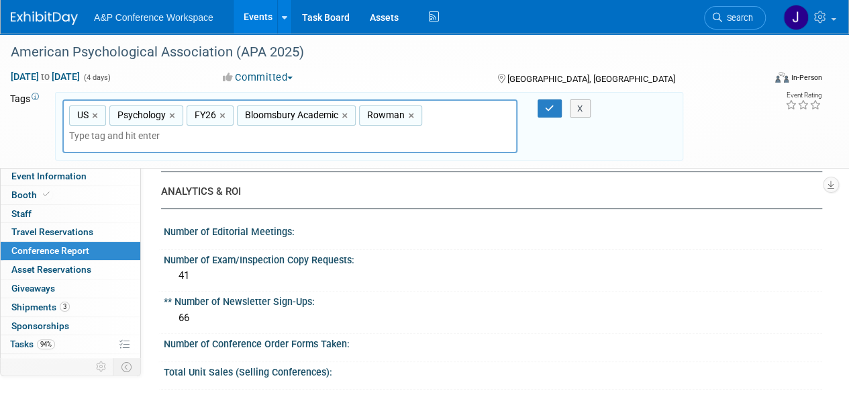
scroll to position [239, 0]
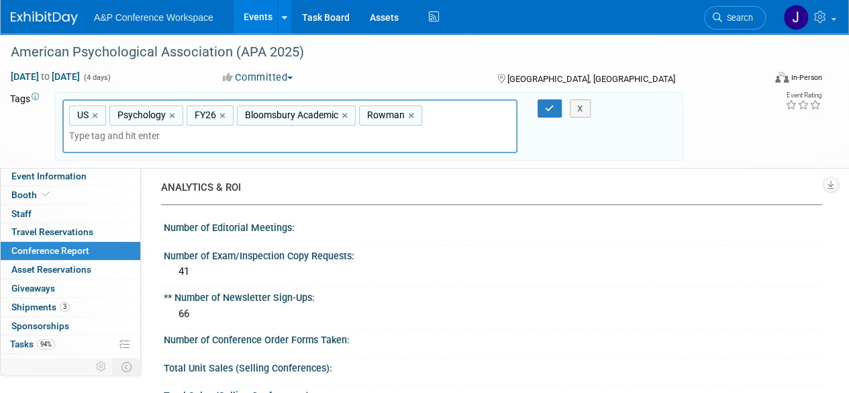
click at [192, 254] on div "Number of Exam/Inspection Copy Requests:" at bounding box center [493, 254] width 659 height 17
click at [583, 113] on button "X" at bounding box center [580, 108] width 21 height 19
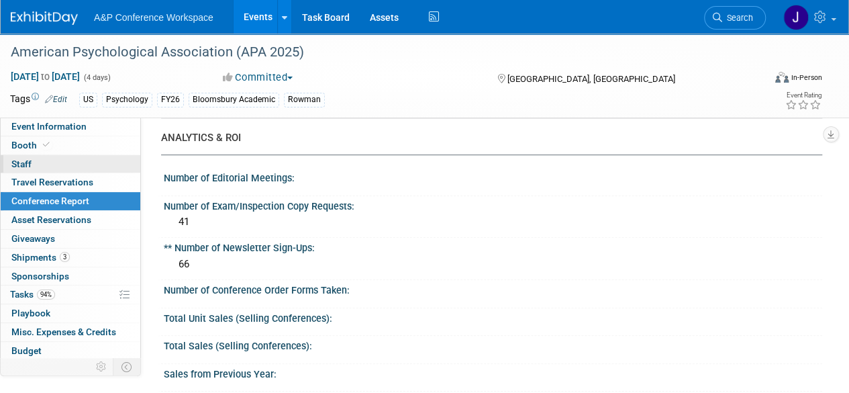
click at [32, 166] on link "0 Staff 0" at bounding box center [71, 164] width 140 height 18
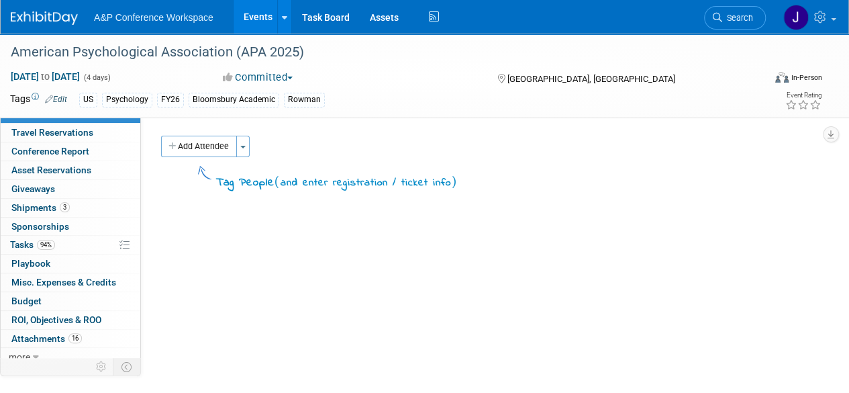
scroll to position [55, 0]
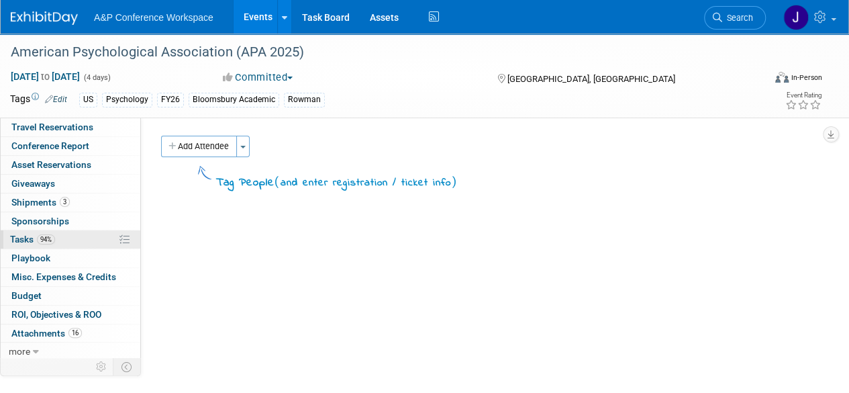
click at [47, 240] on span "94%" at bounding box center [46, 239] width 18 height 10
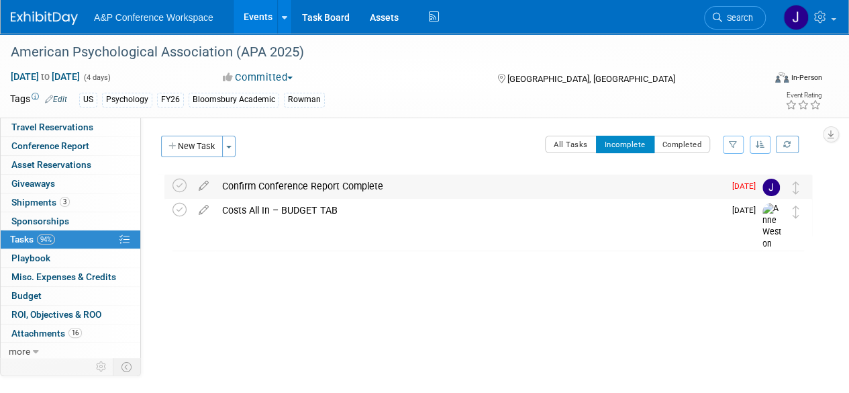
click at [771, 190] on img at bounding box center [771, 187] width 17 height 17
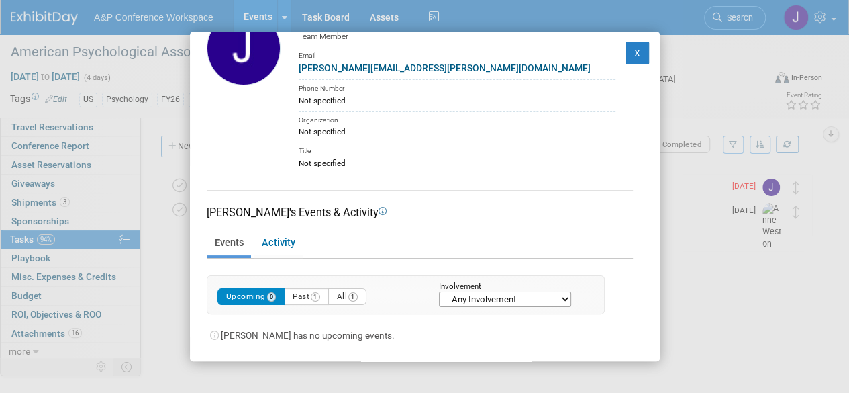
scroll to position [0, 0]
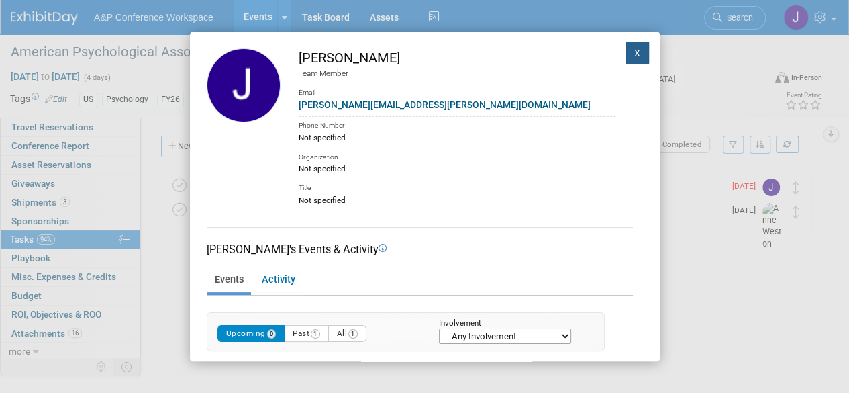
click at [627, 54] on button "X" at bounding box center [638, 53] width 24 height 23
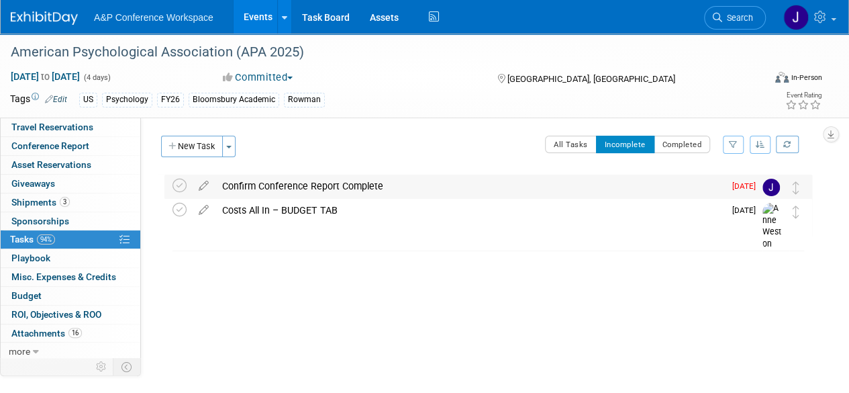
click at [326, 185] on div "Confirm Conference Report Complete" at bounding box center [470, 186] width 509 height 23
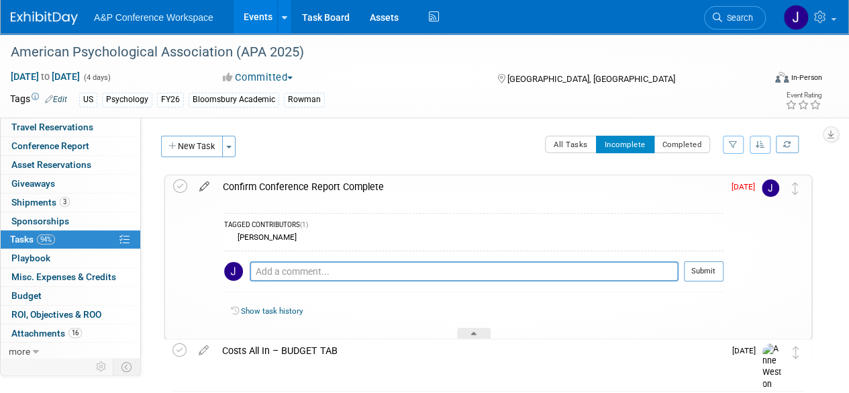
click at [200, 183] on icon at bounding box center [205, 183] width 24 height 17
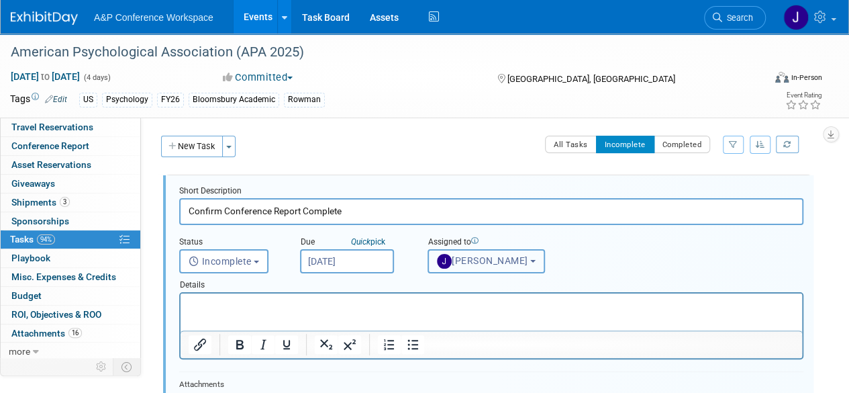
click at [540, 257] on button "Jonathan Joyce" at bounding box center [487, 261] width 118 height 24
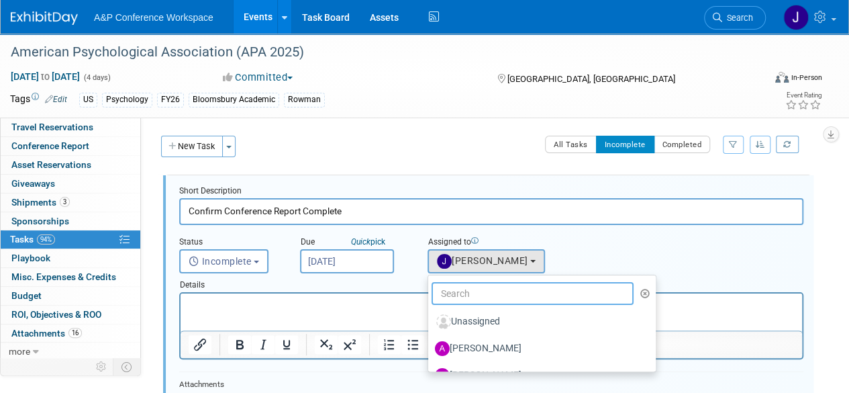
click at [514, 297] on input "text" at bounding box center [533, 293] width 202 height 23
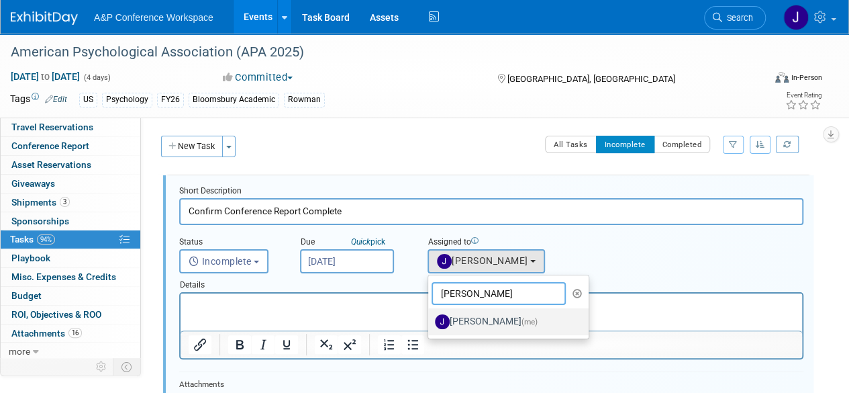
type input "jenna steventon"
click at [504, 316] on label "Jenna Steventon (me)" at bounding box center [505, 321] width 140 height 21
click at [430, 316] on input "Jenna Steventon (me)" at bounding box center [426, 320] width 9 height 9
select select "a0b96256-5ebe-443b-bf73-100dd7cfcd33"
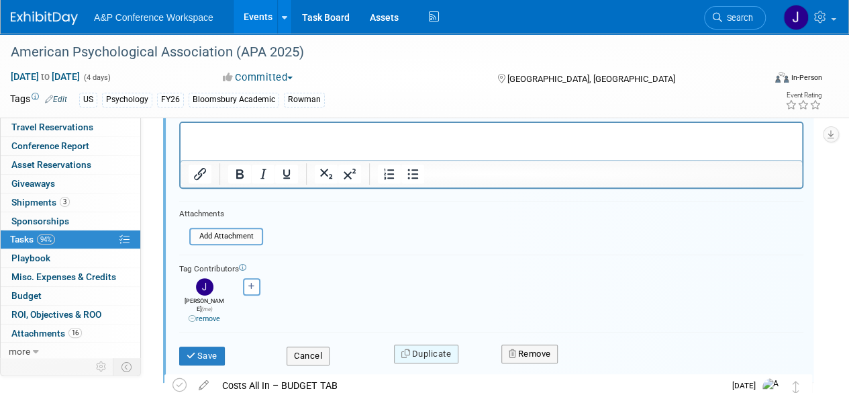
scroll to position [173, 0]
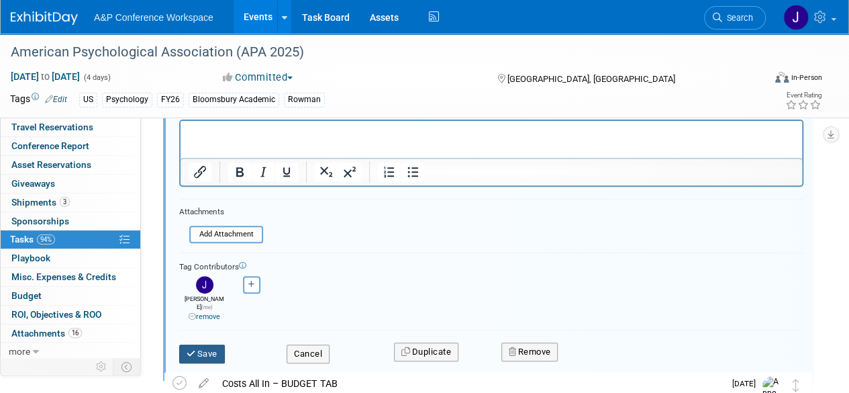
click at [213, 346] on button "Save" at bounding box center [202, 353] width 46 height 19
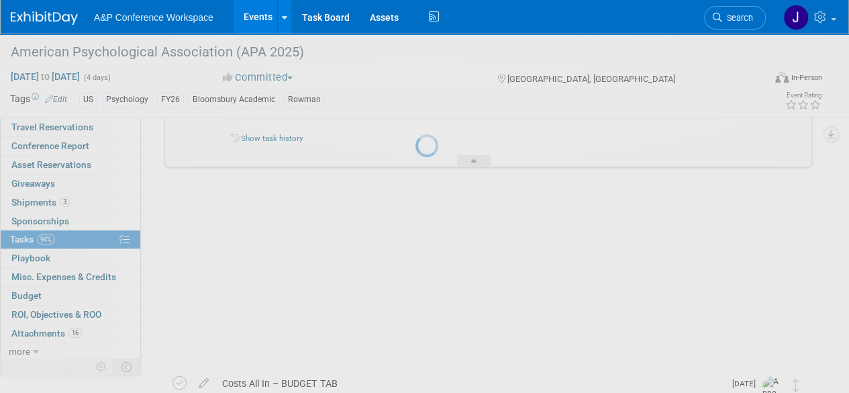
scroll to position [52, 0]
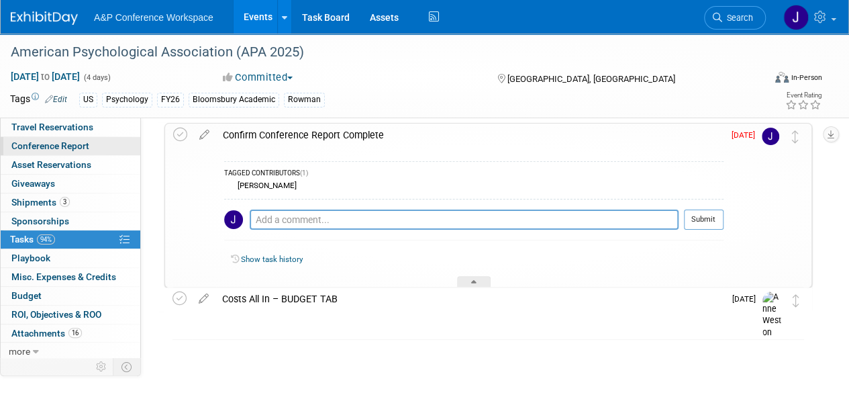
click at [38, 150] on span "Conference Report" at bounding box center [50, 145] width 78 height 11
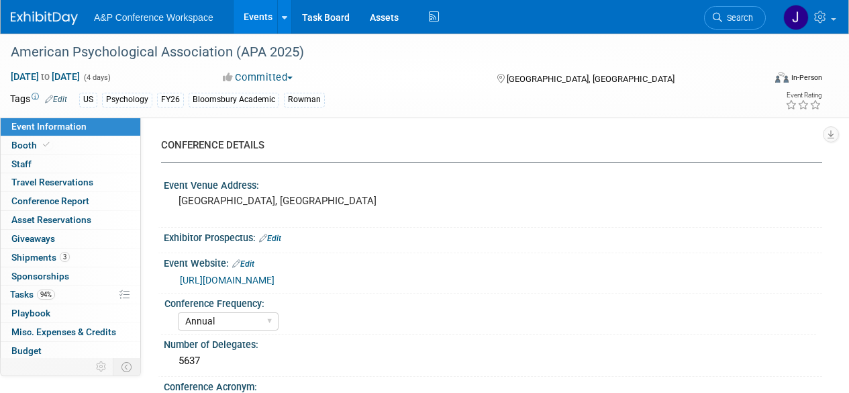
select select "Annual"
select select "Level 1"
select select "In-Person Booth"
select select "Psychology"
select select "Bloomsbury Academic"
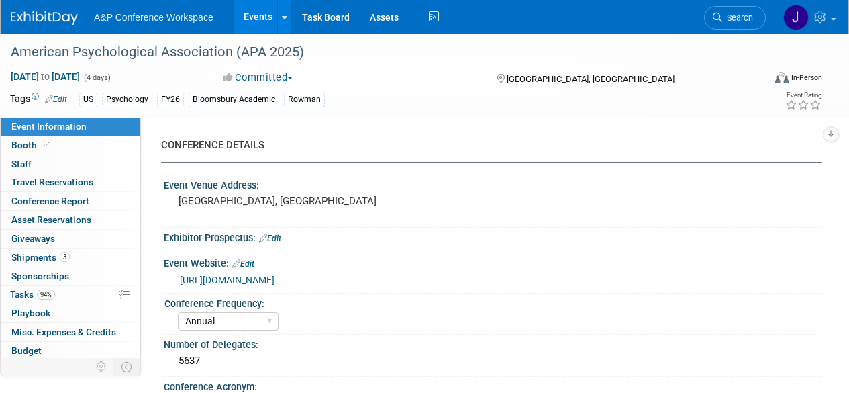
select select "[PERSON_NAME]"
select select "Networking/Commissioning"
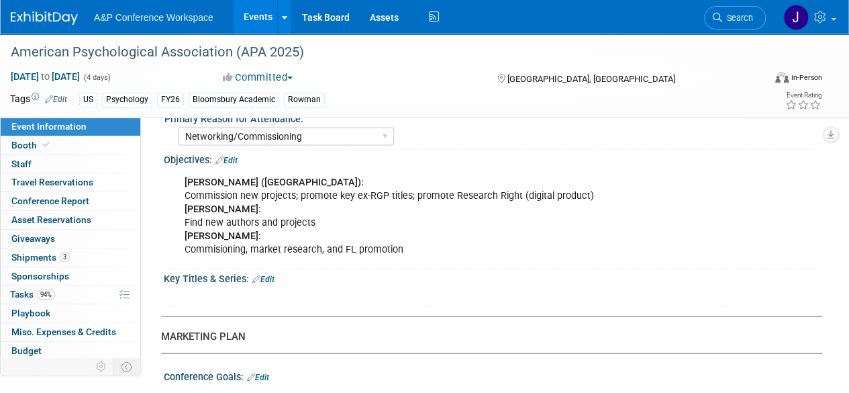
scroll to position [1342, 0]
